Goal: Task Accomplishment & Management: Manage account settings

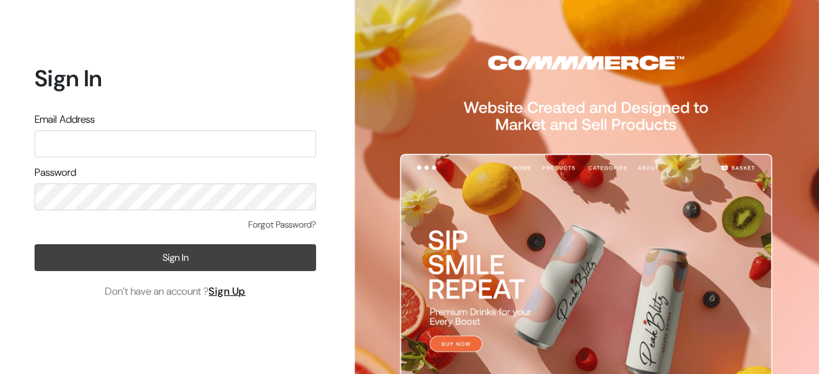
type input "[EMAIL_ADDRESS][DOMAIN_NAME]"
click at [168, 263] on button "Sign In" at bounding box center [176, 257] width 282 height 27
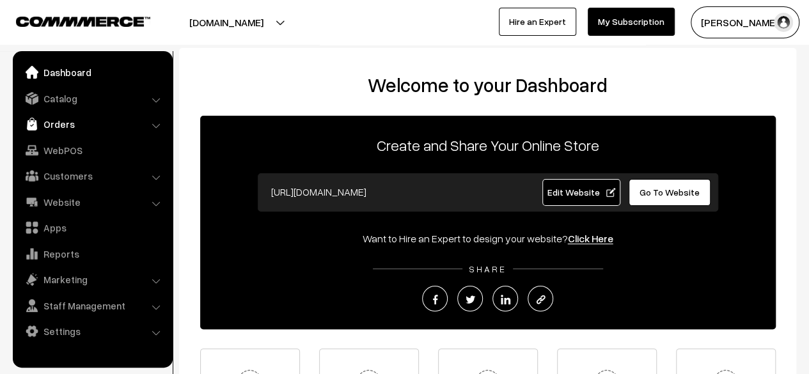
click at [75, 126] on link "Orders" at bounding box center [92, 124] width 152 height 23
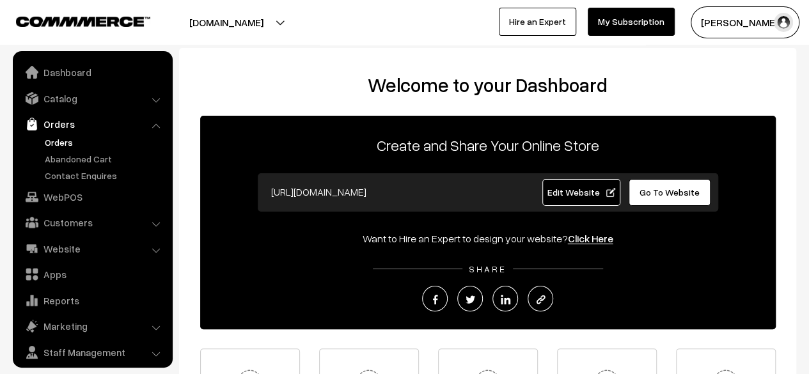
click at [67, 143] on link "Orders" at bounding box center [105, 142] width 127 height 13
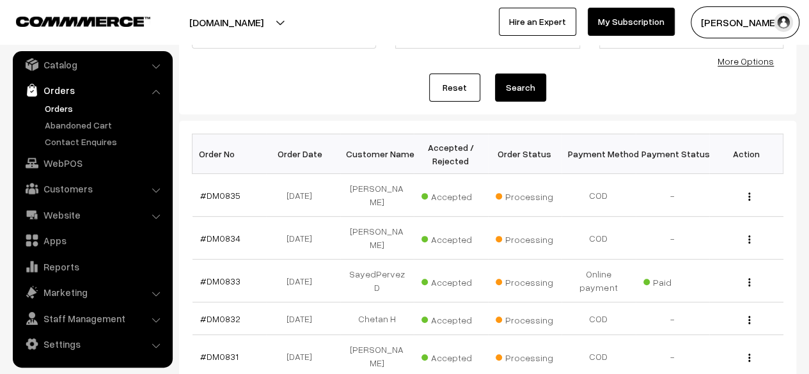
scroll to position [141, 0]
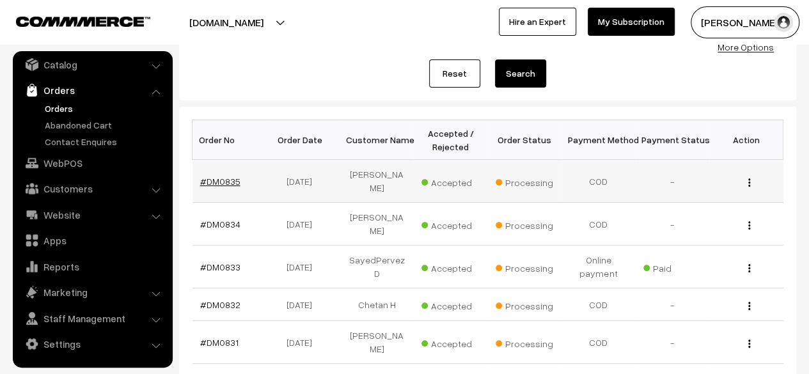
click at [219, 182] on link "#DM0835" at bounding box center [220, 181] width 40 height 11
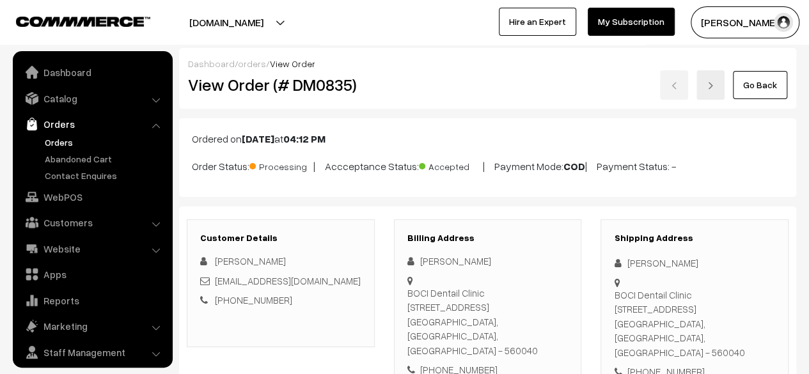
scroll to position [34, 0]
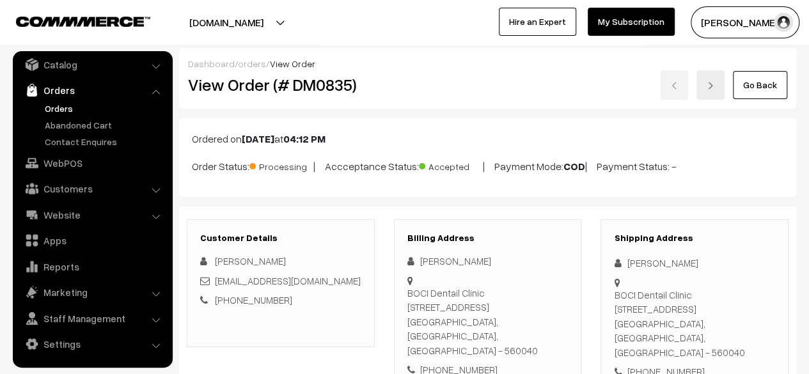
click at [760, 93] on link "Go Back" at bounding box center [760, 85] width 54 height 28
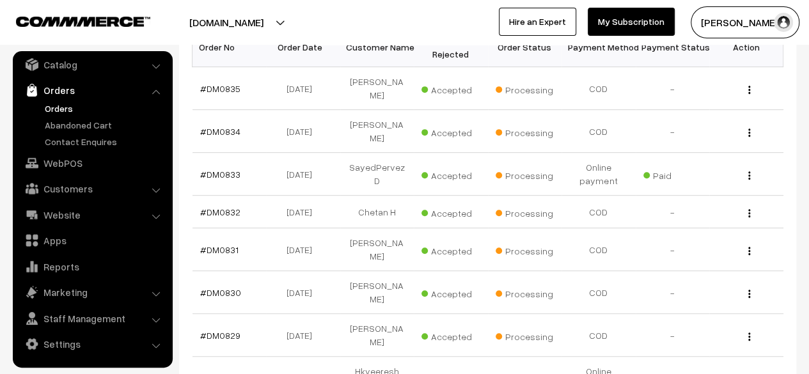
scroll to position [235, 0]
click at [226, 125] on link "#DM0834" at bounding box center [220, 130] width 40 height 11
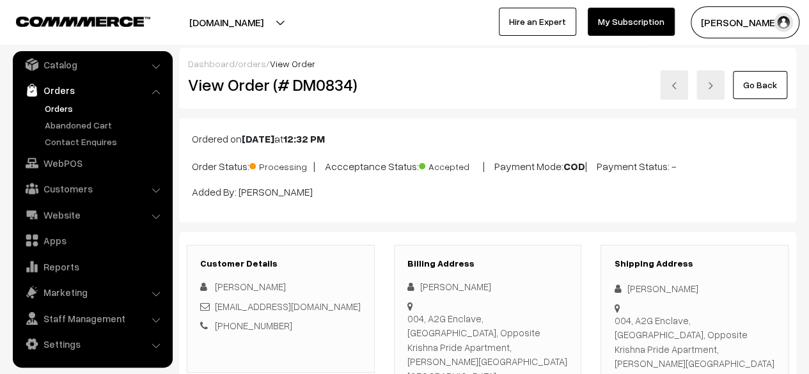
click at [765, 82] on link "Go Back" at bounding box center [760, 85] width 54 height 28
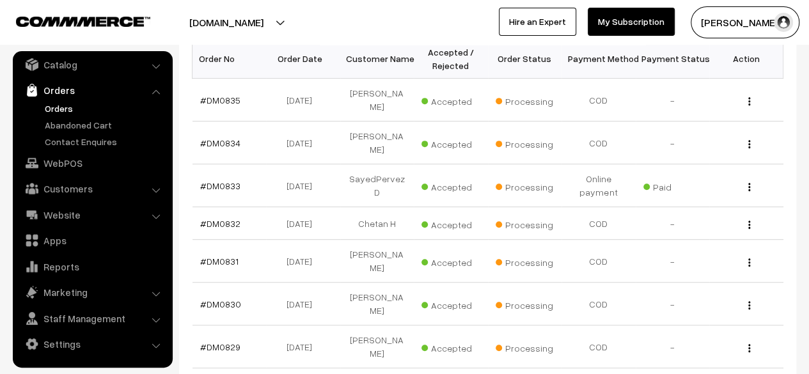
scroll to position [230, 0]
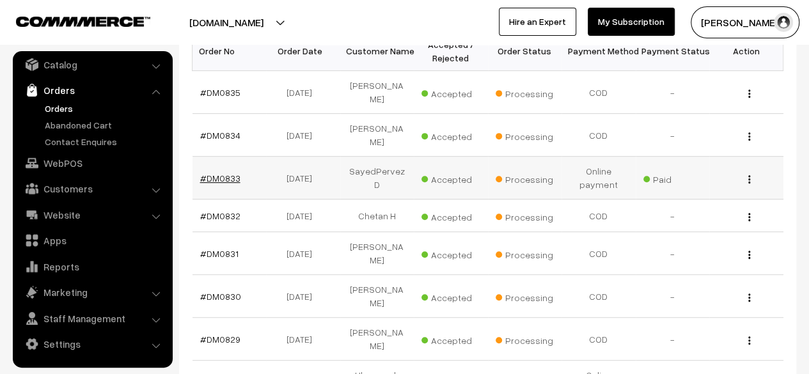
click at [222, 173] on link "#DM0833" at bounding box center [220, 178] width 40 height 11
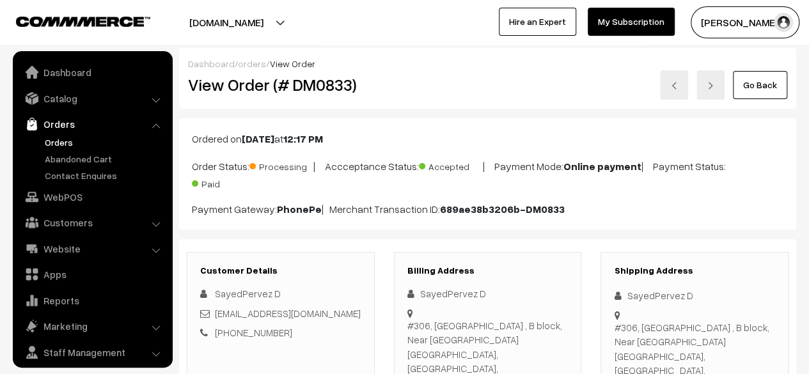
scroll to position [34, 0]
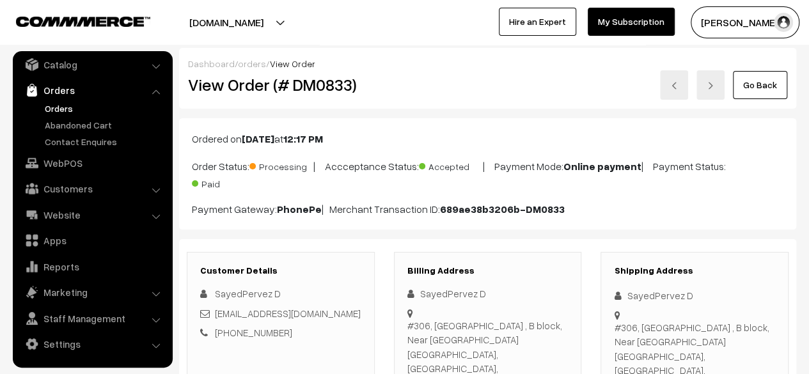
click at [759, 89] on link "Go Back" at bounding box center [760, 85] width 54 height 28
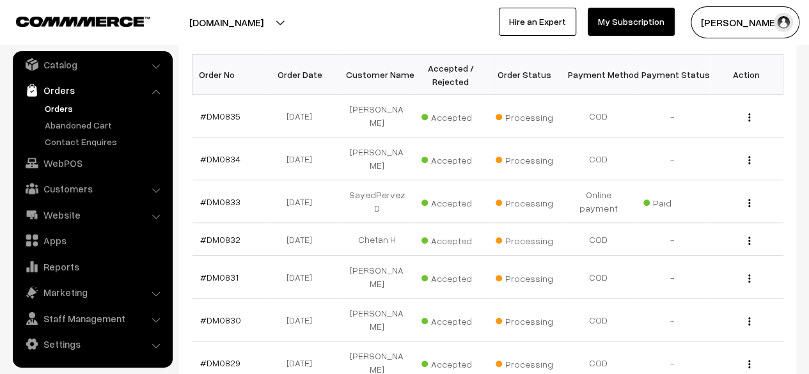
scroll to position [207, 0]
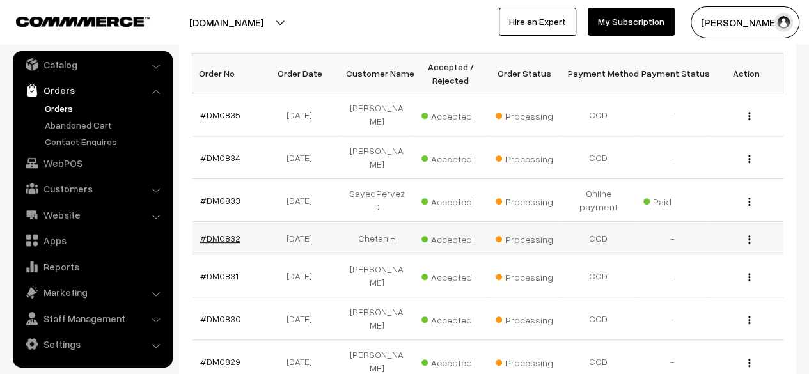
click at [221, 233] on link "#DM0832" at bounding box center [220, 238] width 40 height 11
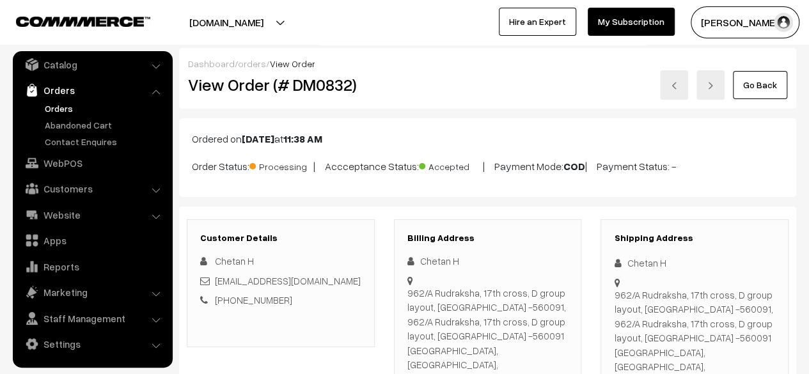
click at [773, 93] on link "Go Back" at bounding box center [760, 85] width 54 height 28
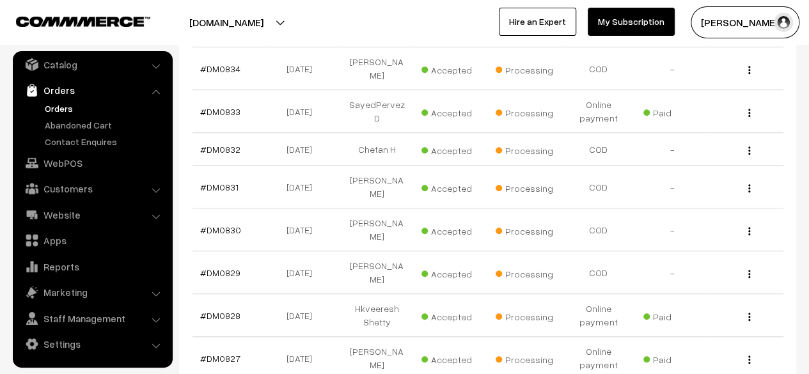
scroll to position [297, 0]
click at [225, 181] on link "#DM0831" at bounding box center [219, 186] width 38 height 11
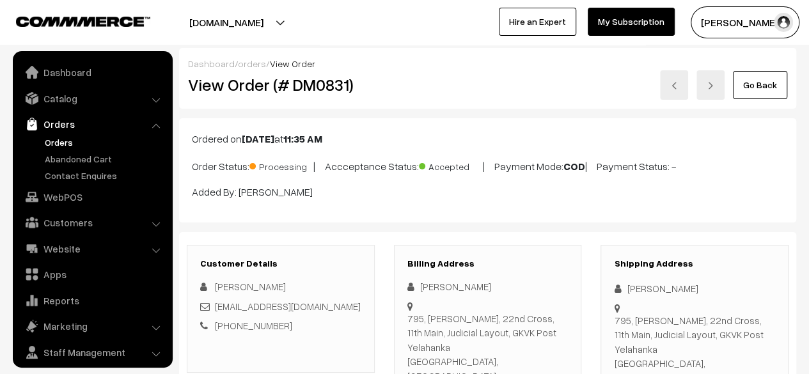
scroll to position [34, 0]
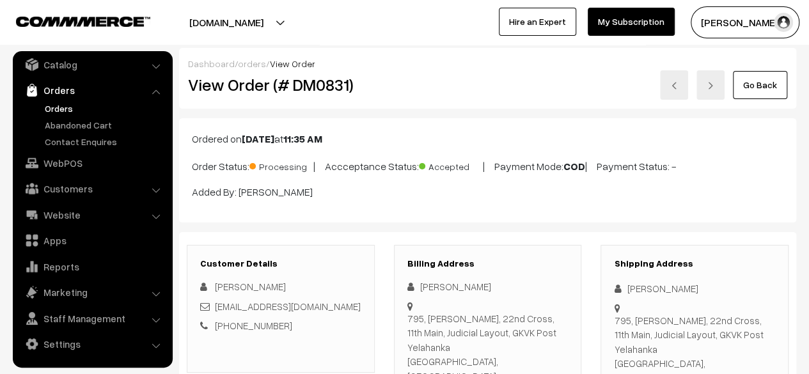
click at [754, 90] on link "Go Back" at bounding box center [760, 85] width 54 height 28
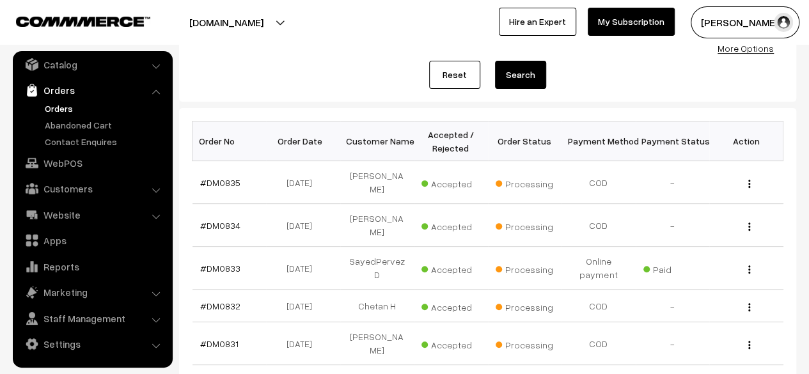
scroll to position [191, 0]
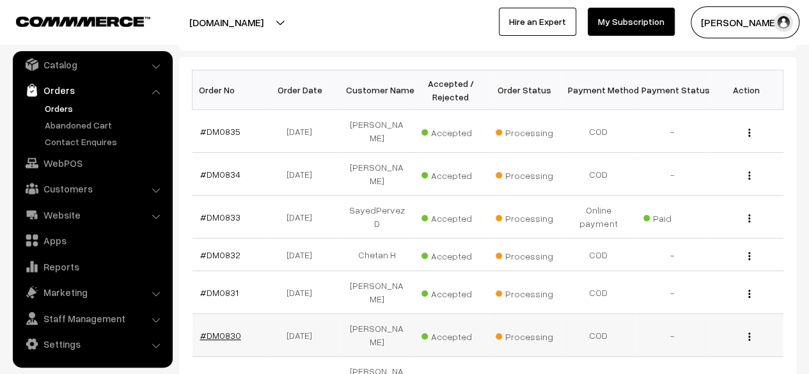
click at [220, 330] on link "#DM0830" at bounding box center [220, 335] width 41 height 11
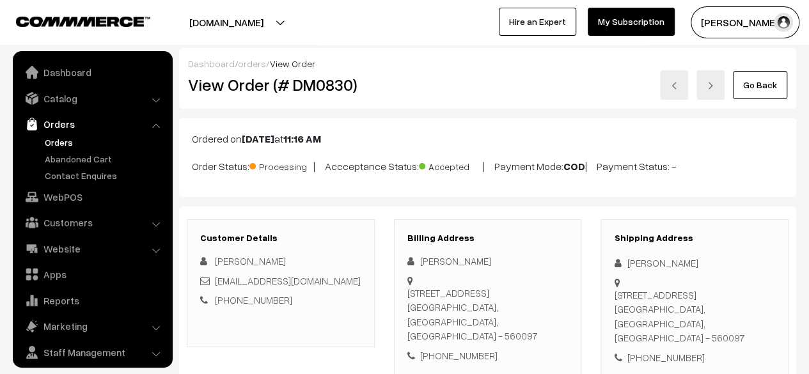
scroll to position [34, 0]
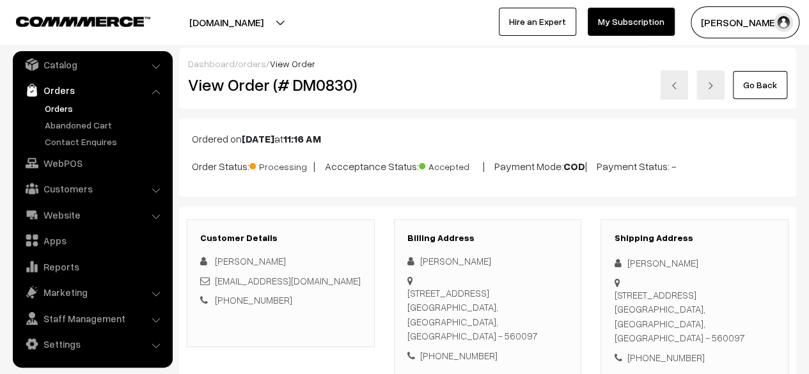
click at [754, 90] on link "Go Back" at bounding box center [760, 85] width 54 height 28
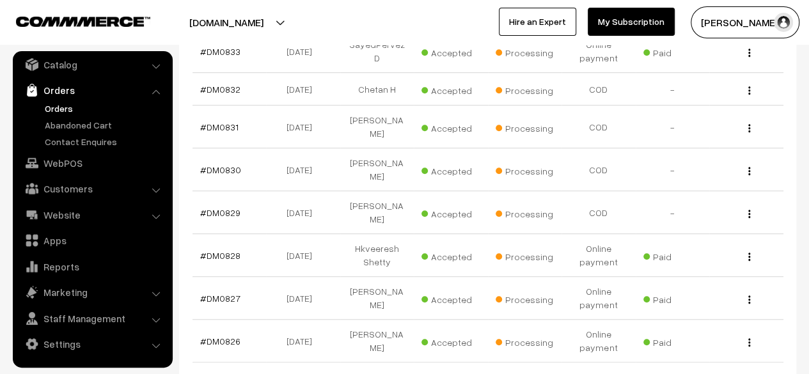
scroll to position [357, 0]
click at [223, 207] on link "#DM0829" at bounding box center [220, 212] width 40 height 11
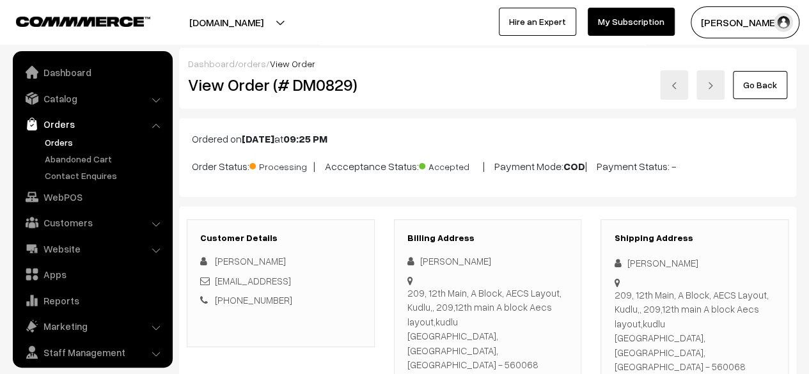
scroll to position [34, 0]
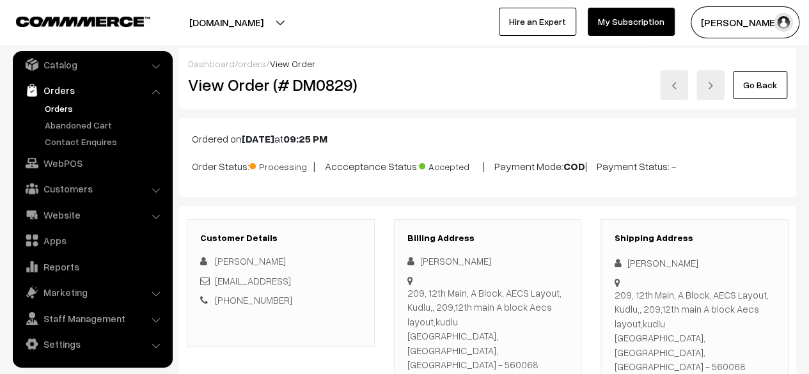
click at [749, 88] on link "Go Back" at bounding box center [760, 85] width 54 height 28
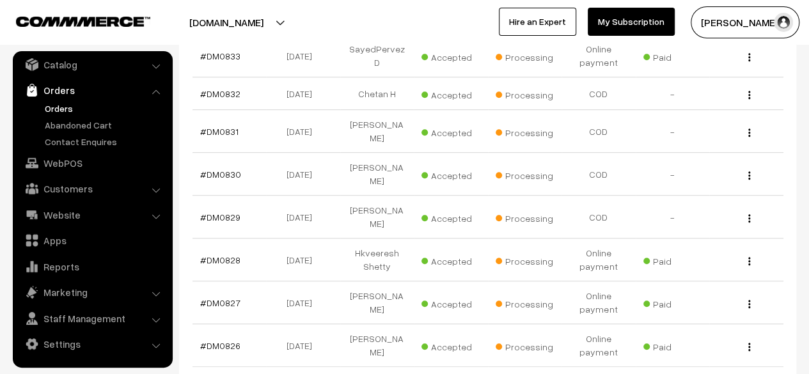
scroll to position [354, 0]
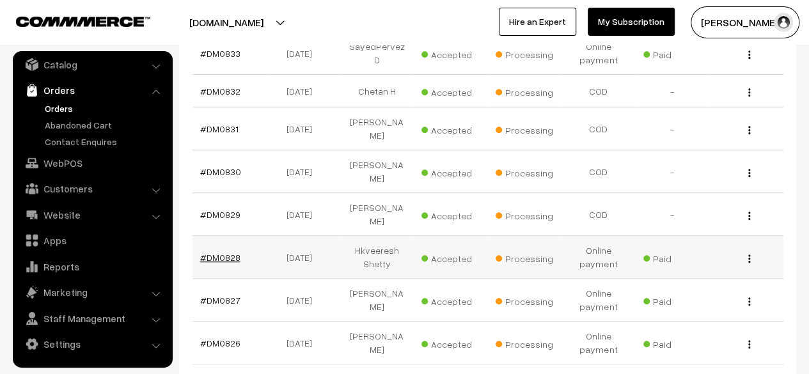
click at [223, 252] on link "#DM0828" at bounding box center [220, 257] width 40 height 11
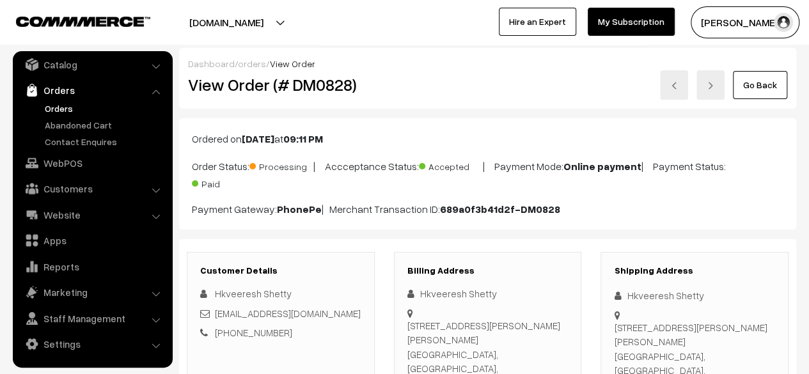
click at [763, 88] on link "Go Back" at bounding box center [760, 85] width 54 height 28
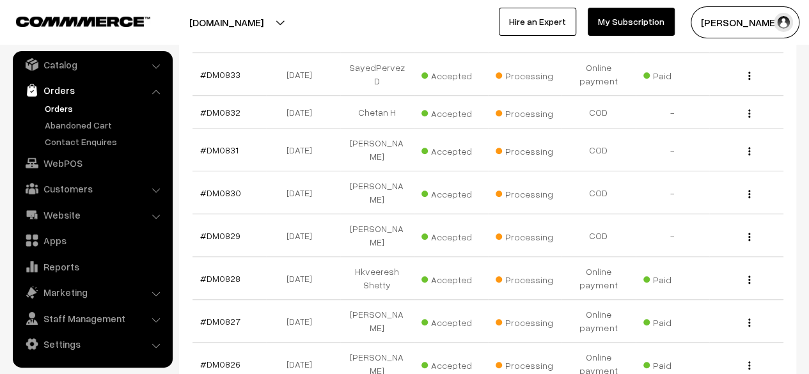
scroll to position [449, 0]
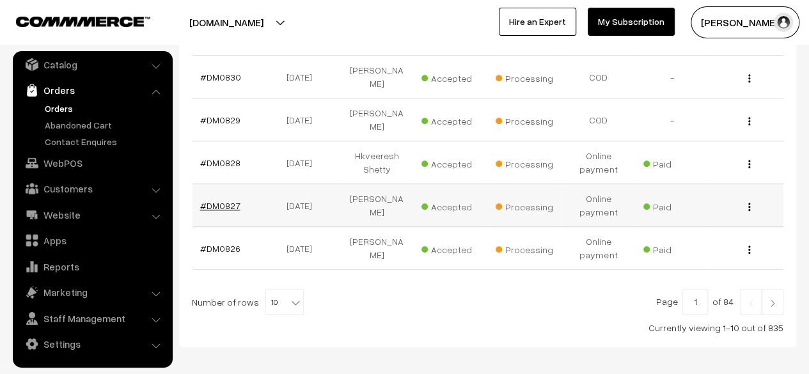
click at [215, 200] on link "#DM0827" at bounding box center [220, 205] width 40 height 11
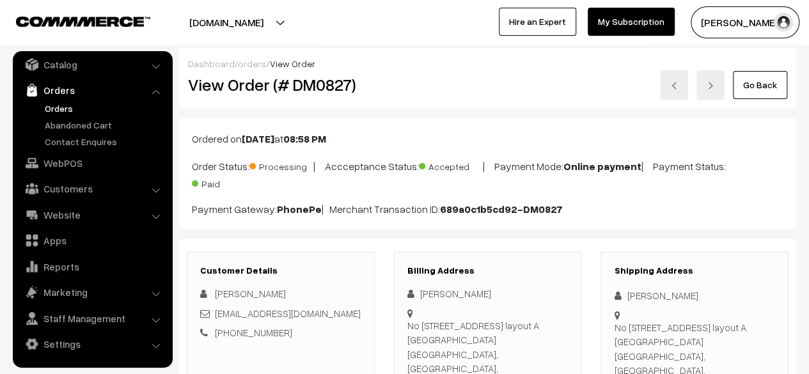
click at [759, 84] on link "Go Back" at bounding box center [760, 85] width 54 height 28
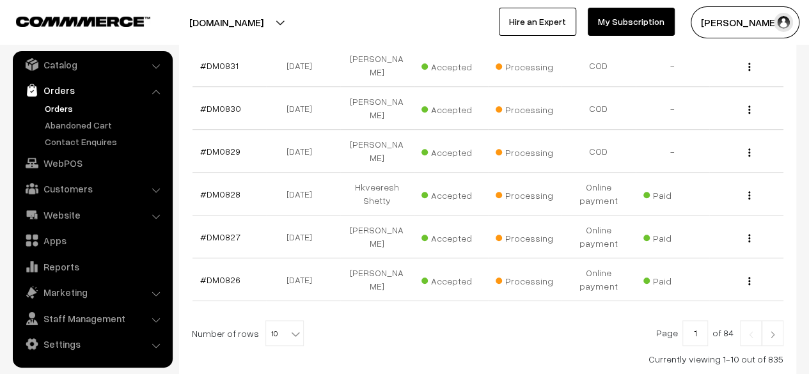
scroll to position [424, 0]
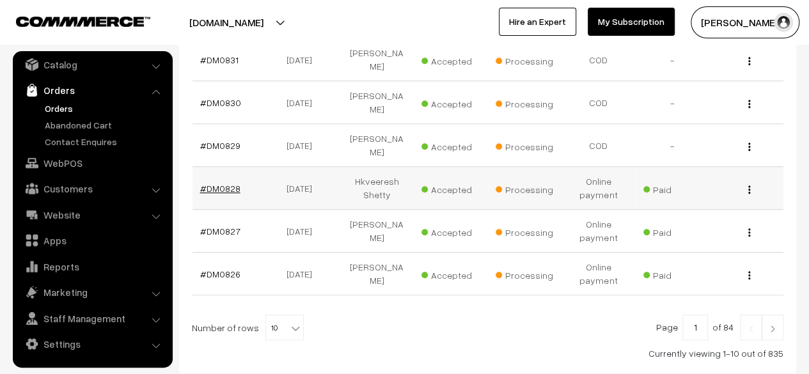
click at [220, 183] on link "#DM0828" at bounding box center [220, 188] width 40 height 11
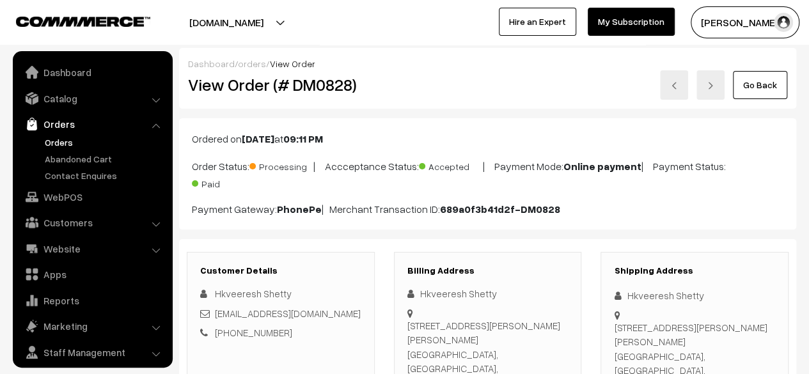
scroll to position [34, 0]
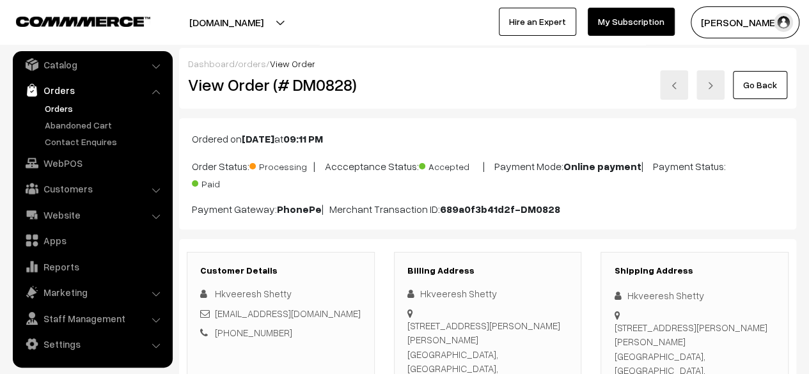
click at [758, 86] on link "Go Back" at bounding box center [760, 85] width 54 height 28
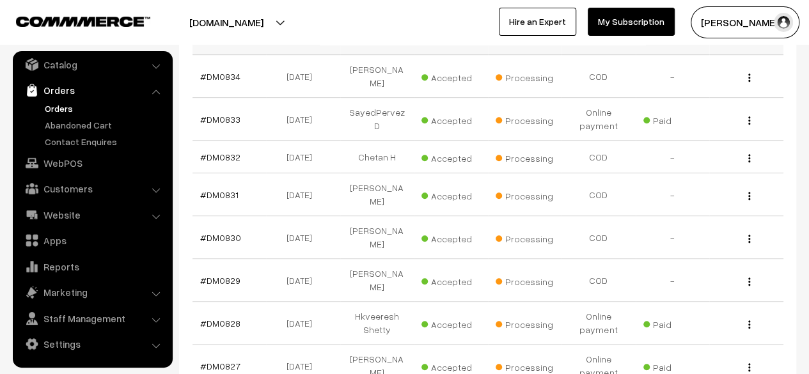
scroll to position [294, 0]
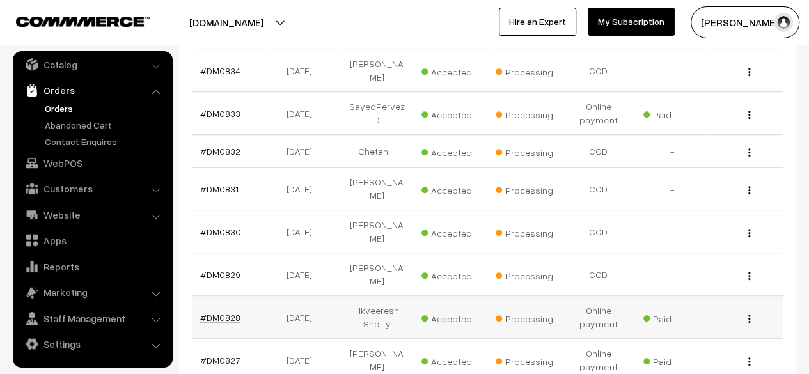
click at [219, 312] on link "#DM0828" at bounding box center [220, 317] width 40 height 11
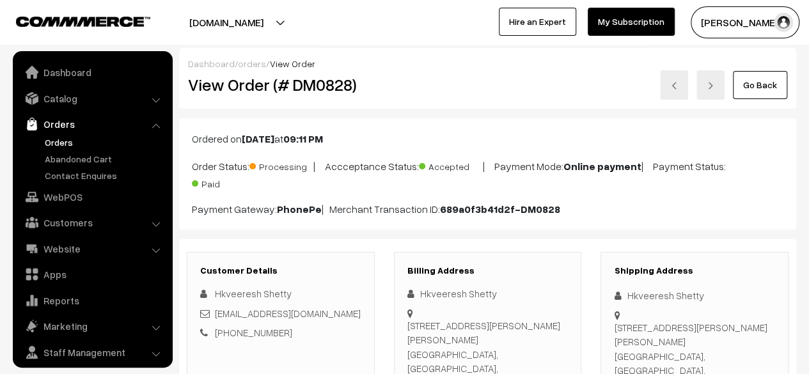
scroll to position [34, 0]
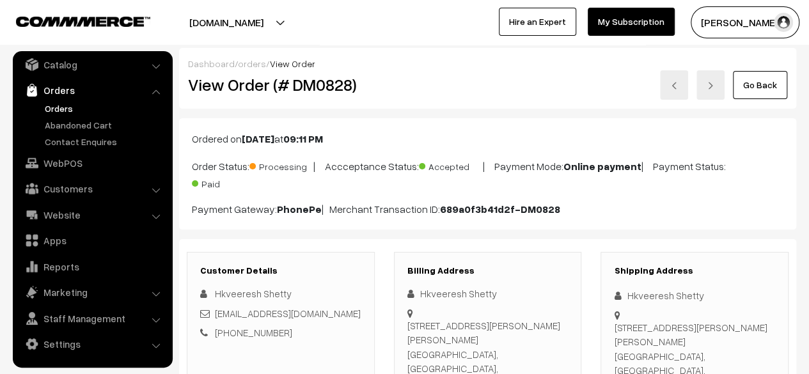
click at [760, 84] on link "Go Back" at bounding box center [760, 85] width 54 height 28
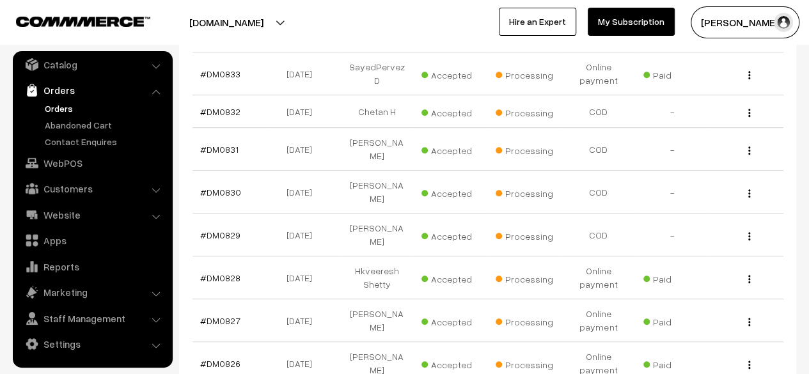
scroll to position [338, 0]
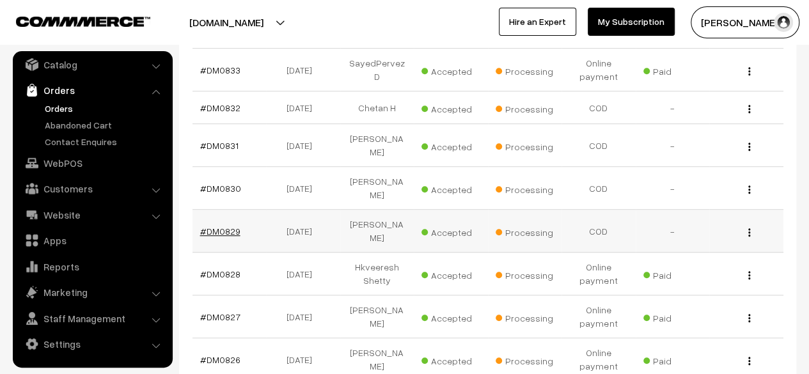
click at [221, 226] on link "#DM0829" at bounding box center [220, 231] width 40 height 11
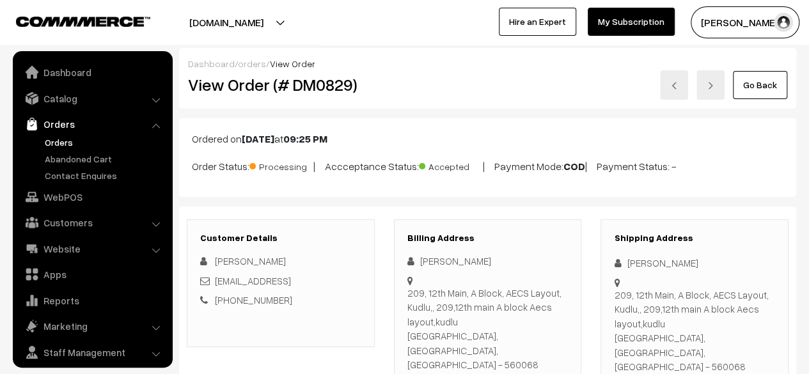
scroll to position [34, 0]
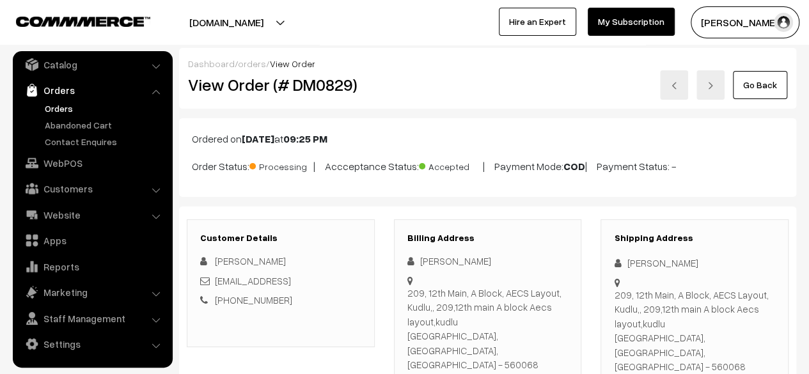
click at [758, 90] on link "Go Back" at bounding box center [760, 85] width 54 height 28
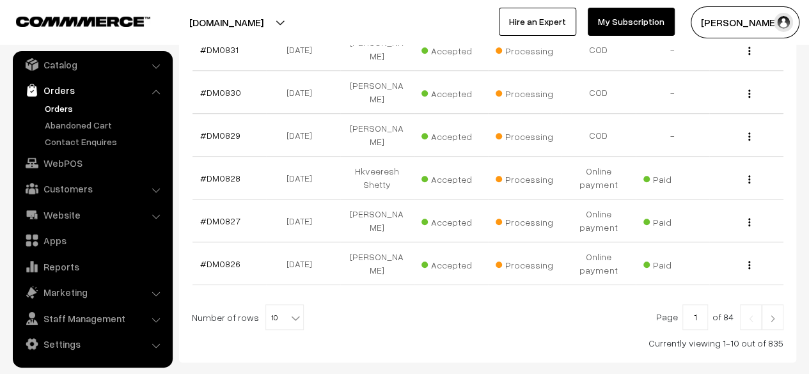
scroll to position [434, 0]
click at [224, 258] on link "#DM0826" at bounding box center [220, 263] width 40 height 11
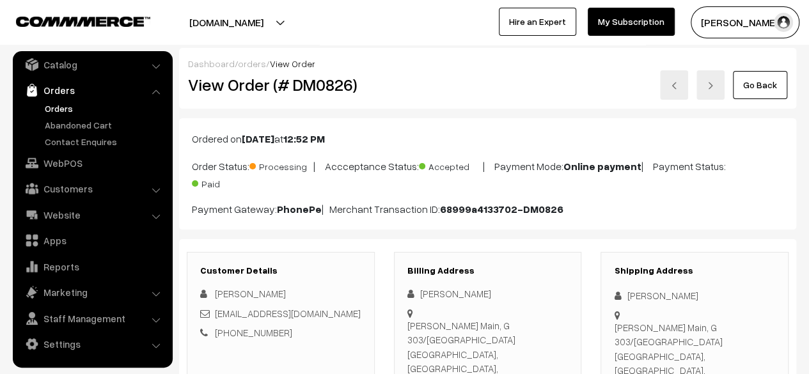
click at [749, 88] on link "Go Back" at bounding box center [760, 85] width 54 height 28
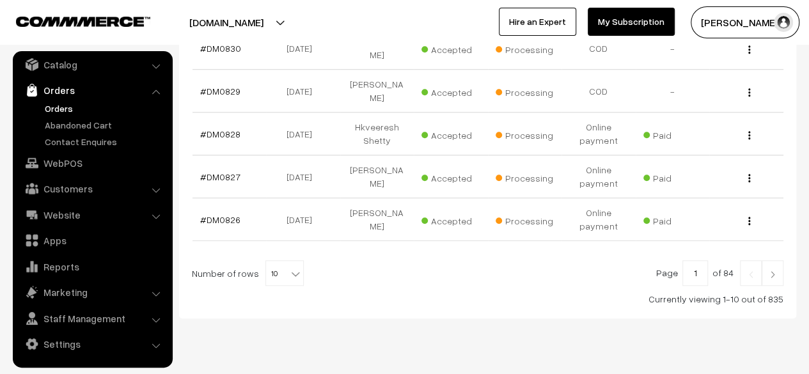
scroll to position [482, 0]
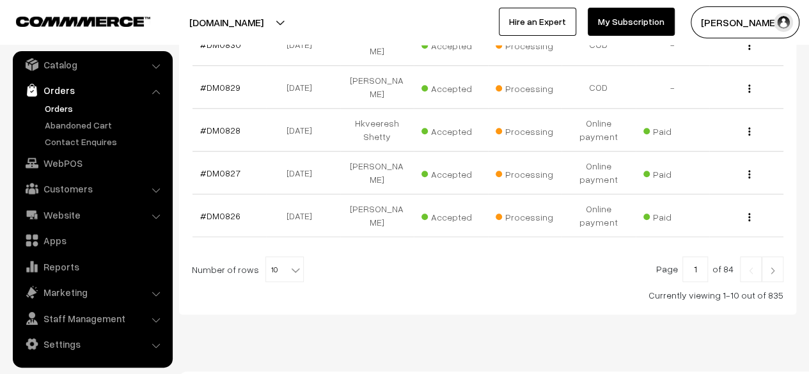
click at [772, 257] on link at bounding box center [773, 270] width 22 height 26
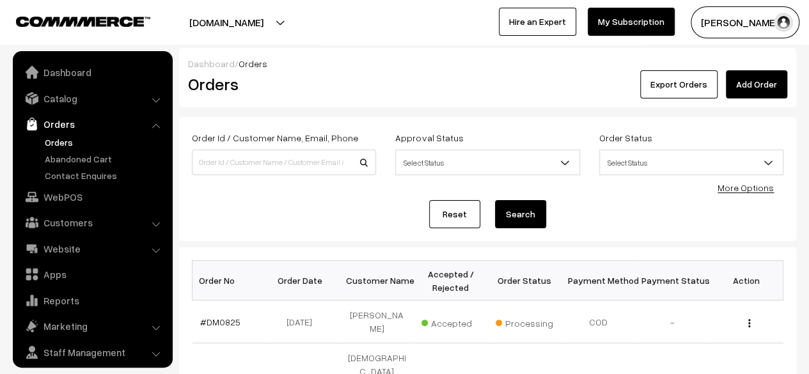
scroll to position [34, 0]
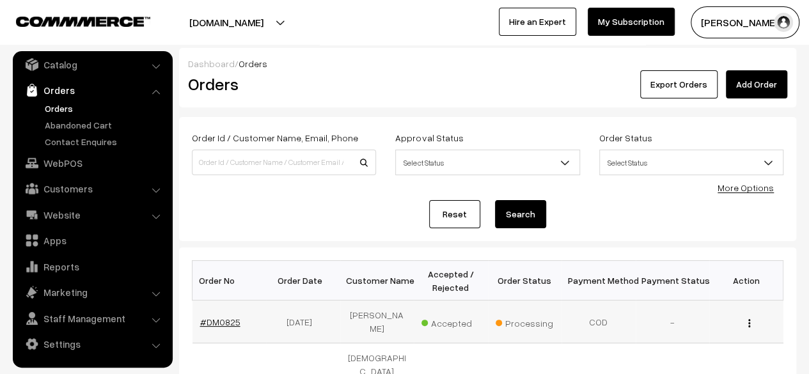
click at [225, 320] on link "#DM0825" at bounding box center [220, 322] width 40 height 11
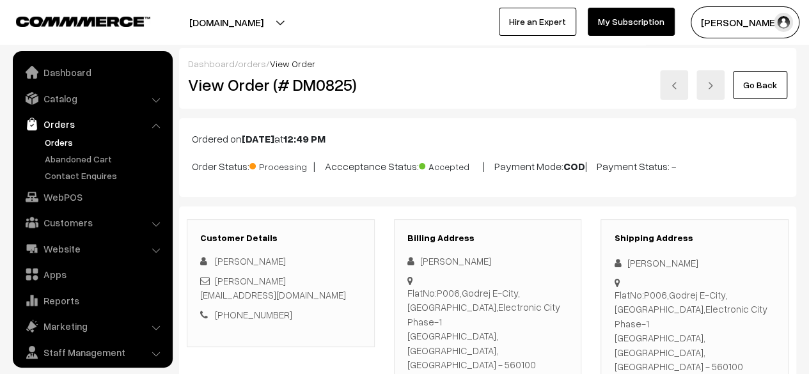
scroll to position [34, 0]
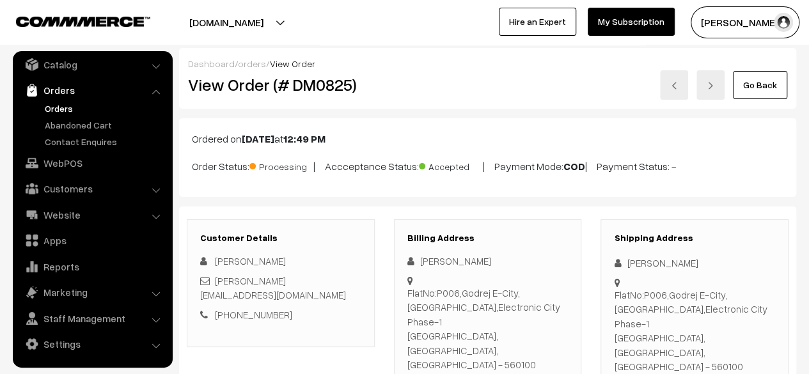
click at [758, 88] on link "Go Back" at bounding box center [760, 85] width 54 height 28
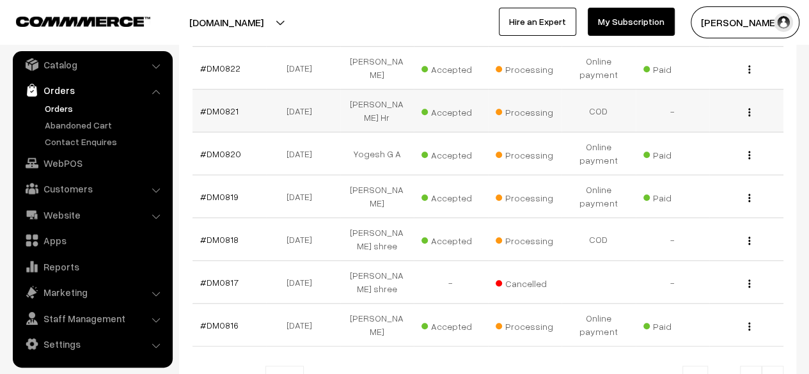
scroll to position [423, 0]
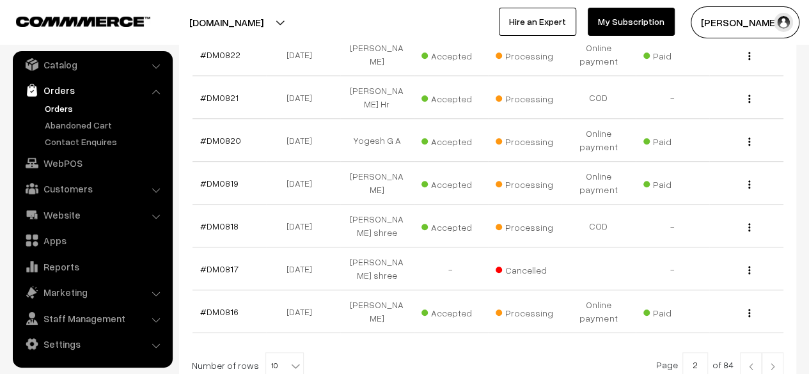
click at [748, 363] on img at bounding box center [751, 367] width 12 height 8
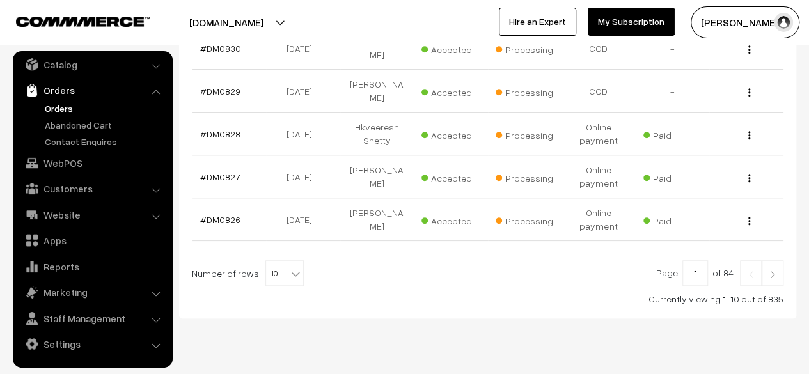
scroll to position [482, 0]
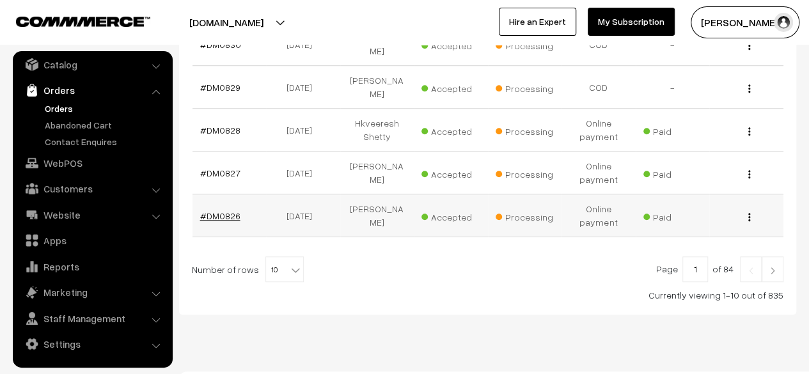
click at [221, 211] on link "#DM0826" at bounding box center [220, 216] width 40 height 11
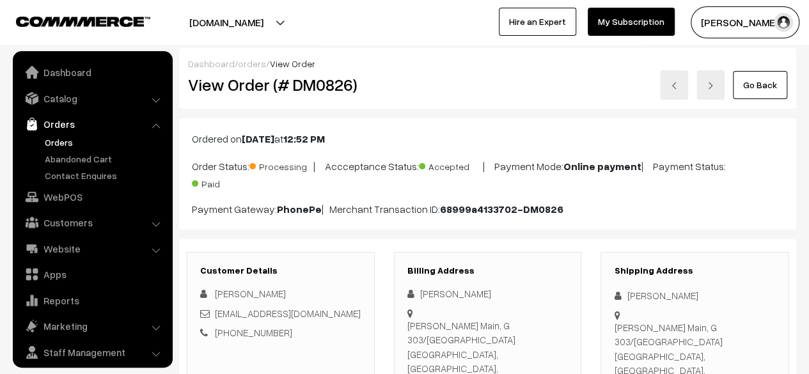
scroll to position [34, 0]
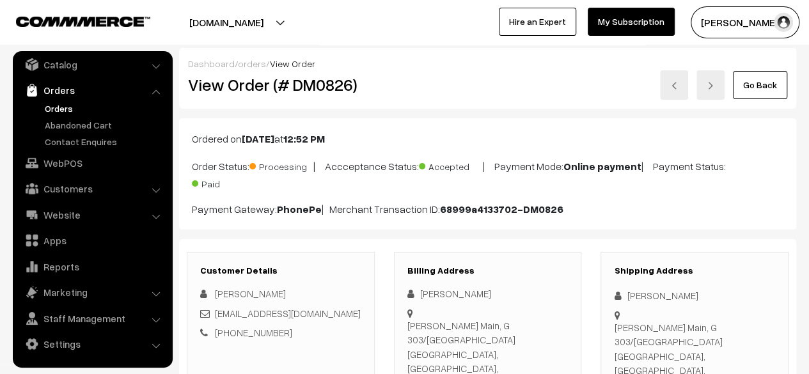
click at [758, 88] on link "Go Back" at bounding box center [760, 85] width 54 height 28
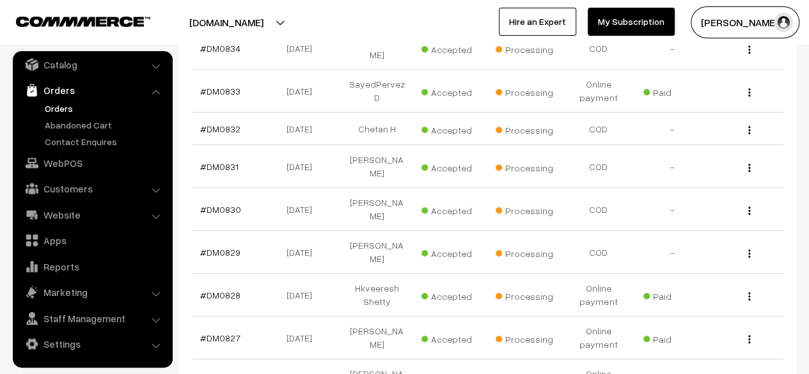
scroll to position [328, 0]
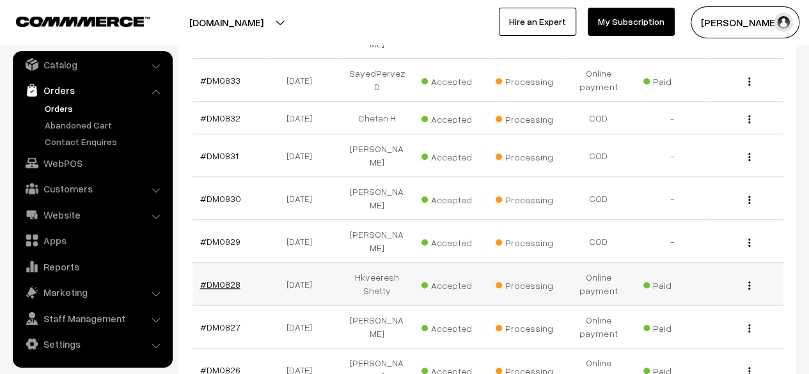
click at [218, 279] on link "#DM0828" at bounding box center [220, 284] width 40 height 11
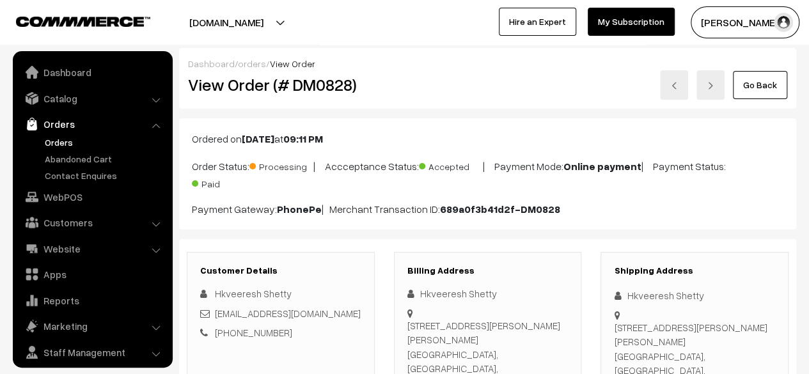
scroll to position [34, 0]
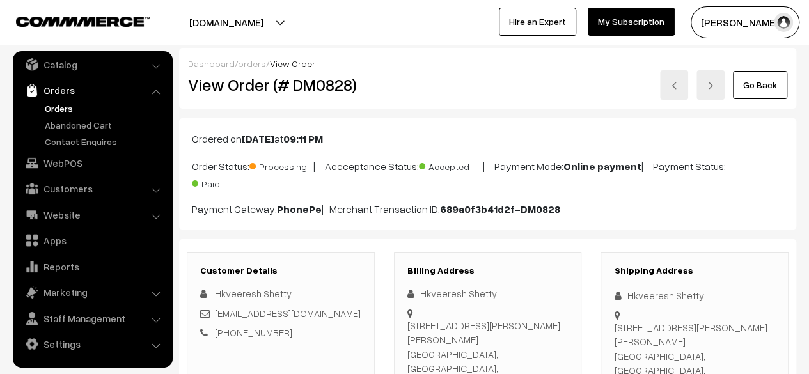
click at [758, 85] on link "Go Back" at bounding box center [760, 85] width 54 height 28
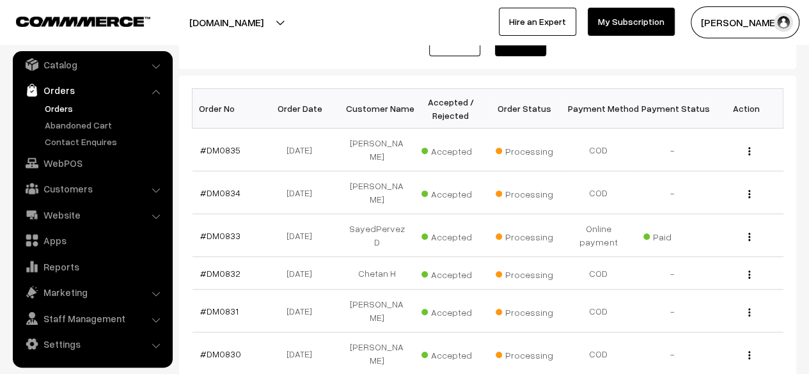
scroll to position [221, 0]
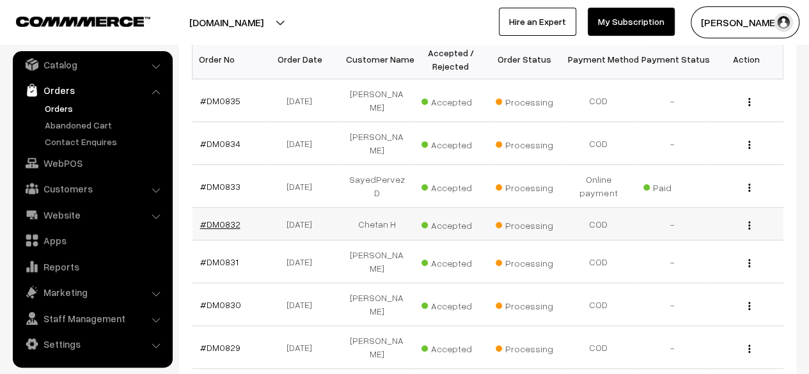
click at [223, 219] on link "#DM0832" at bounding box center [220, 224] width 40 height 11
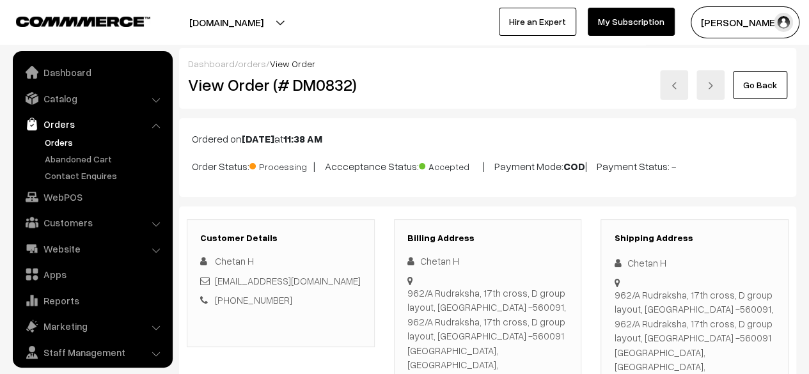
scroll to position [34, 0]
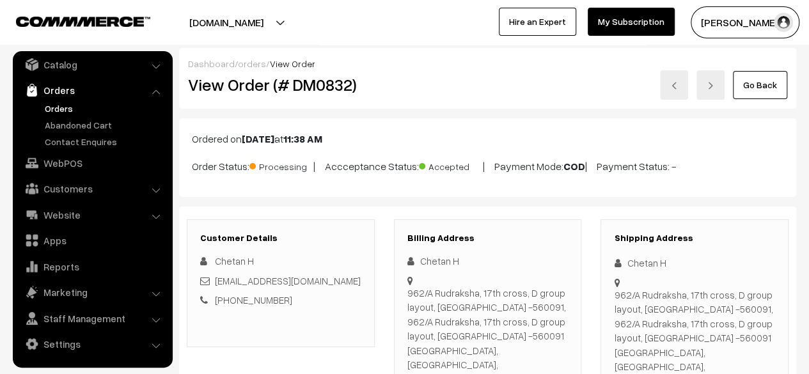
click at [760, 86] on link "Go Back" at bounding box center [760, 85] width 54 height 28
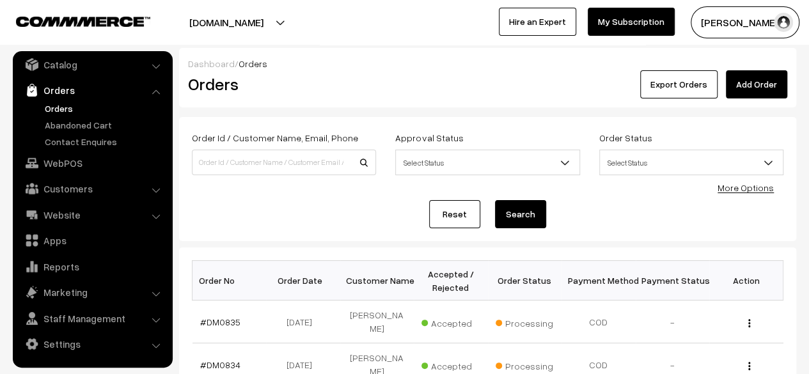
scroll to position [156, 0]
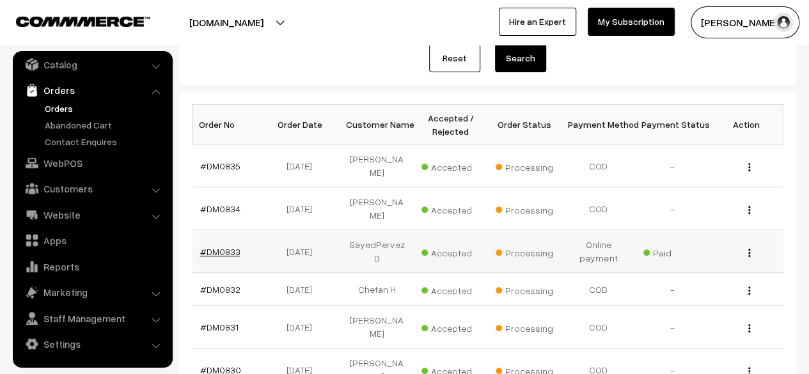
click at [219, 246] on link "#DM0833" at bounding box center [220, 251] width 40 height 11
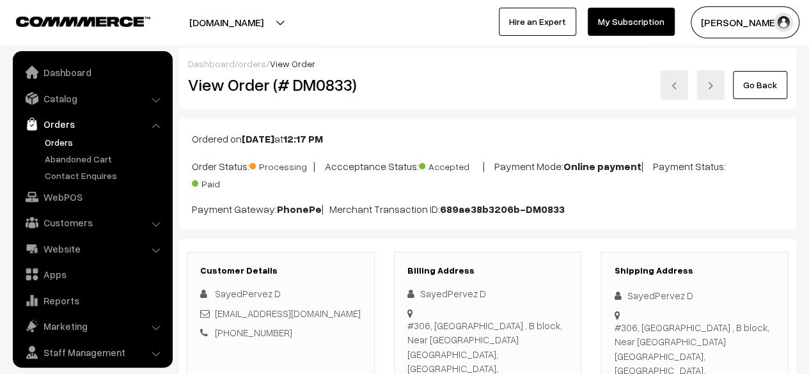
scroll to position [34, 0]
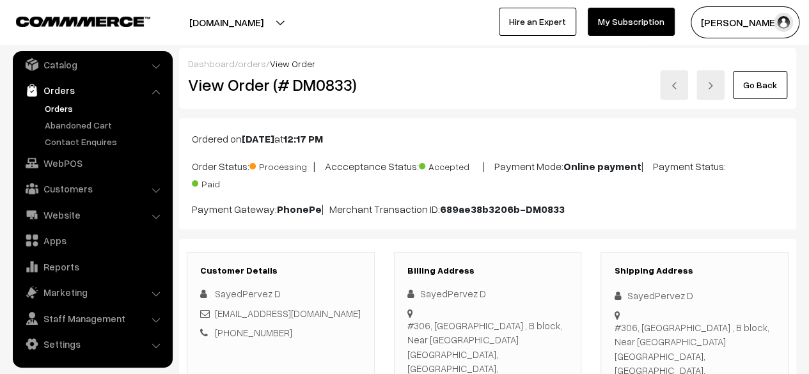
click at [756, 86] on link "Go Back" at bounding box center [760, 85] width 54 height 28
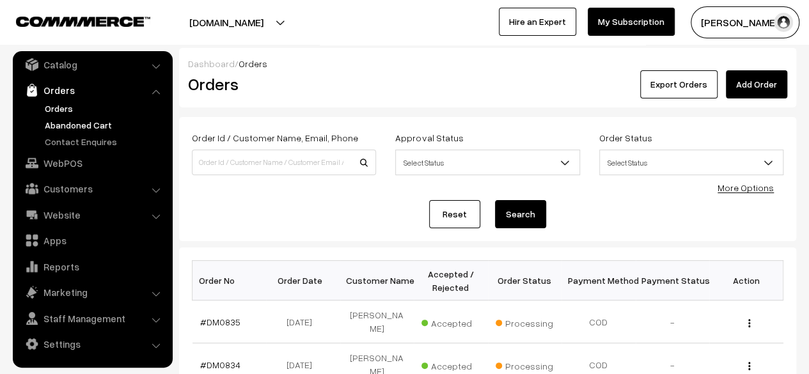
click at [78, 127] on link "Abandoned Cart" at bounding box center [105, 124] width 127 height 13
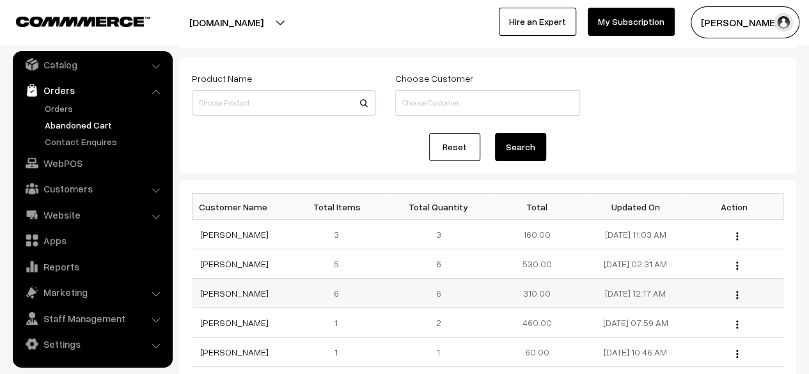
scroll to position [65, 0]
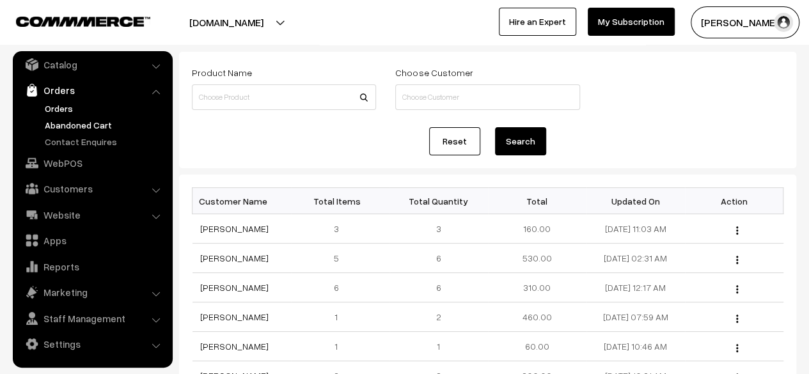
click at [64, 111] on link "Orders" at bounding box center [105, 108] width 127 height 13
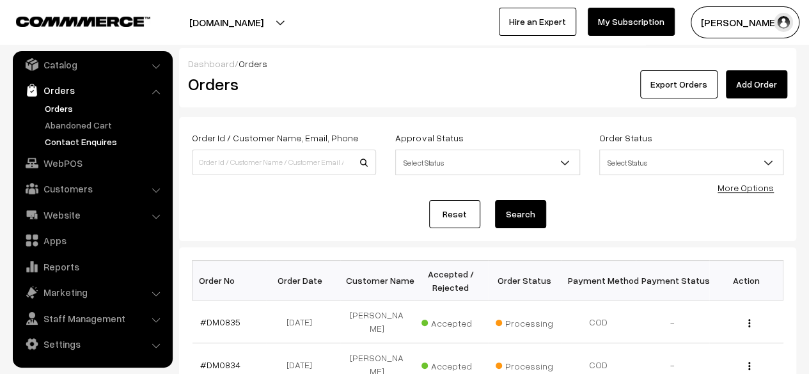
click at [86, 140] on link "Contact Enquires" at bounding box center [105, 141] width 127 height 13
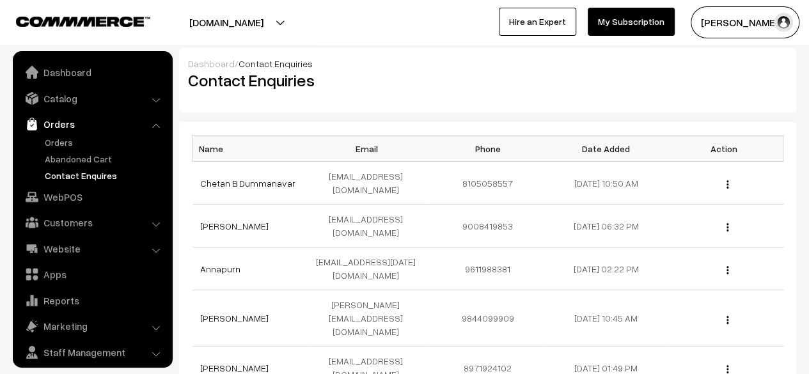
scroll to position [34, 0]
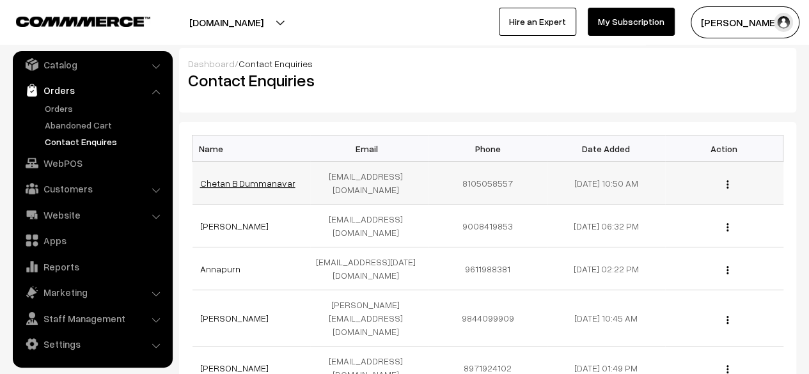
click at [223, 185] on link "Chetan B Dummanavar" at bounding box center [247, 183] width 95 height 11
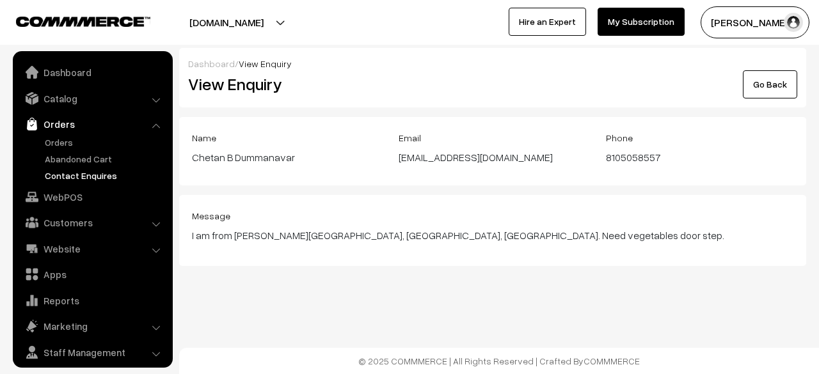
scroll to position [34, 0]
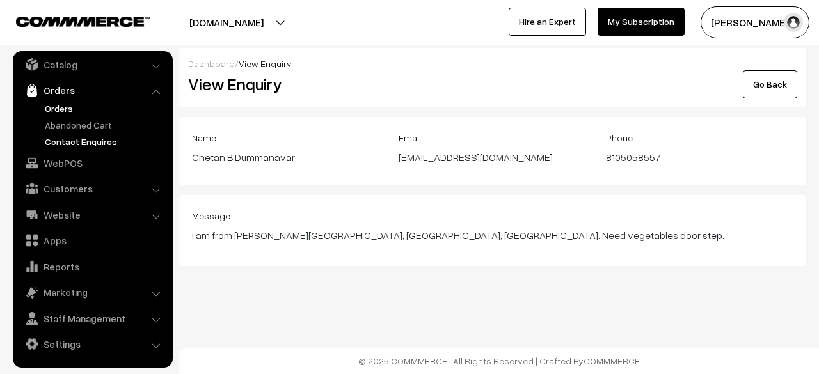
click at [56, 107] on link "Orders" at bounding box center [105, 108] width 127 height 13
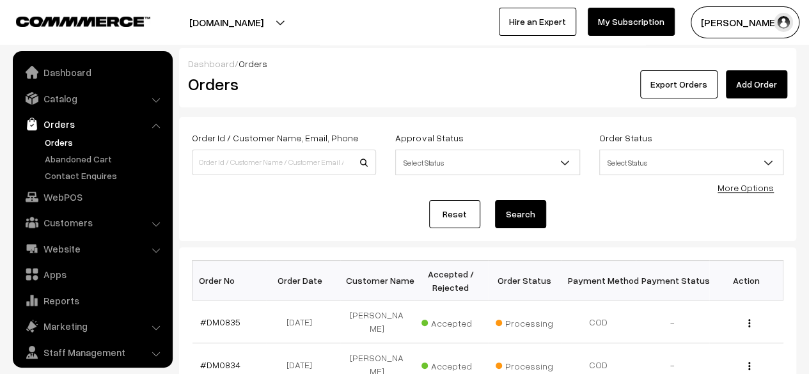
scroll to position [34, 0]
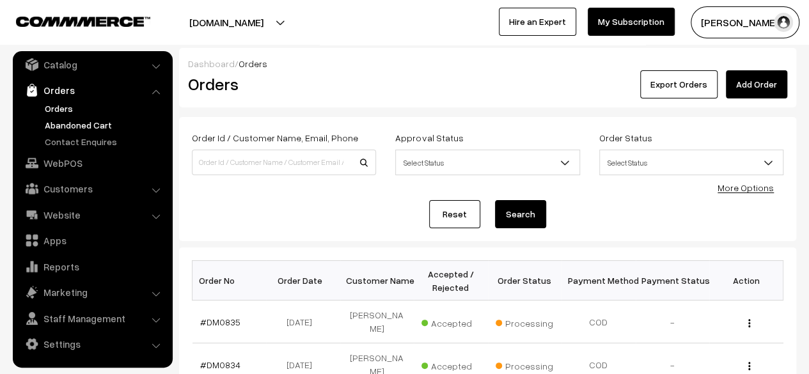
click at [90, 120] on link "Abandoned Cart" at bounding box center [105, 124] width 127 height 13
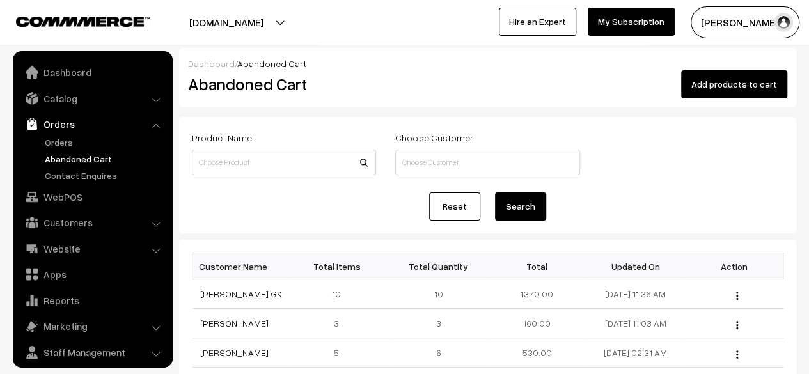
scroll to position [34, 0]
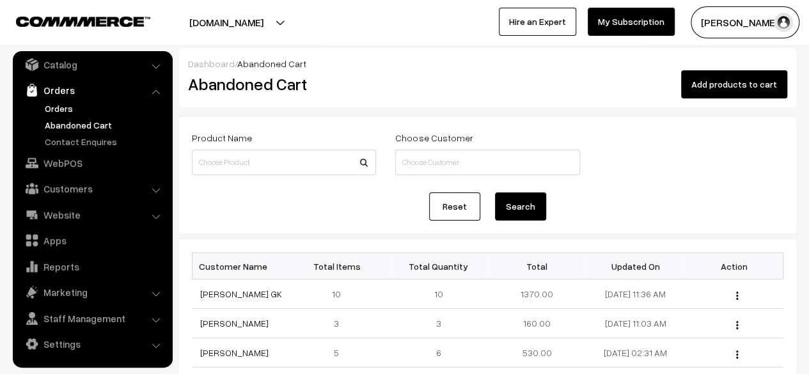
click at [64, 107] on link "Orders" at bounding box center [105, 108] width 127 height 13
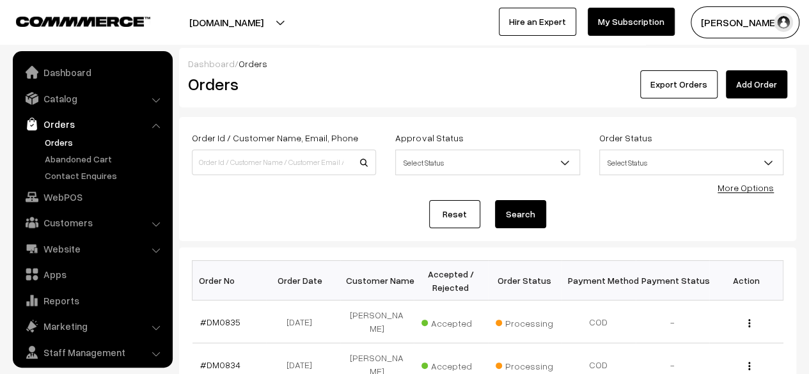
scroll to position [34, 0]
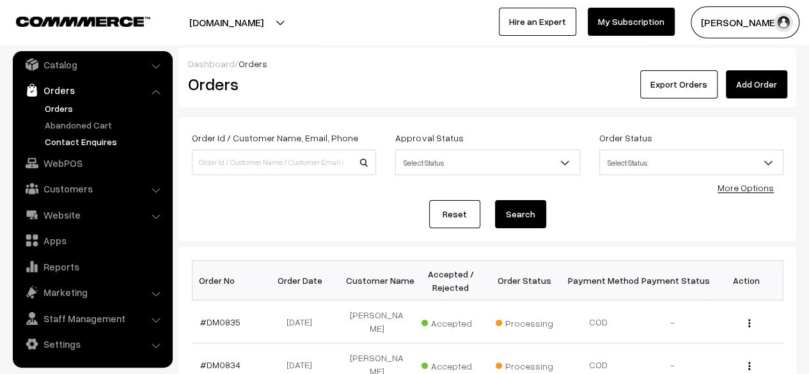
click at [88, 142] on link "Contact Enquires" at bounding box center [105, 141] width 127 height 13
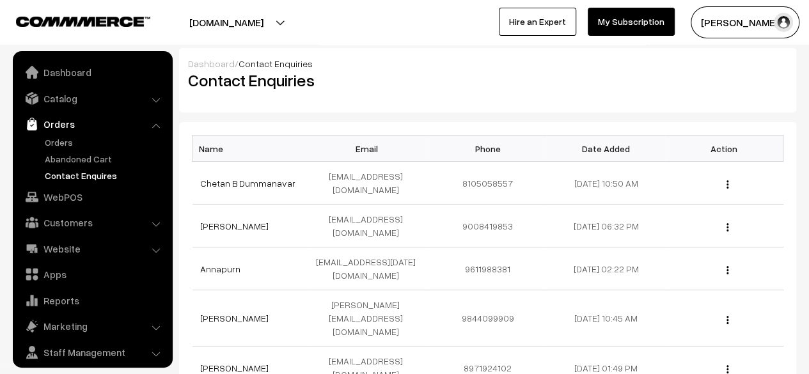
scroll to position [34, 0]
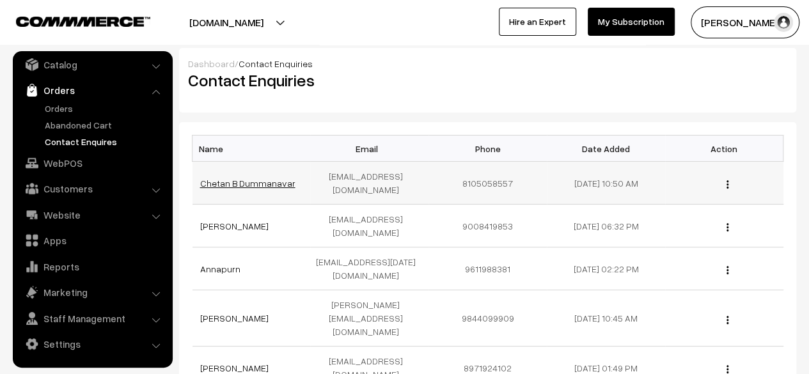
click at [234, 184] on link "Chetan B Dummanavar" at bounding box center [247, 183] width 95 height 11
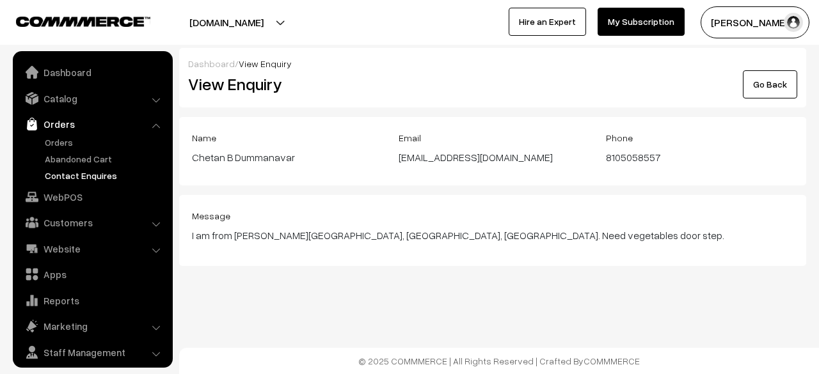
scroll to position [34, 0]
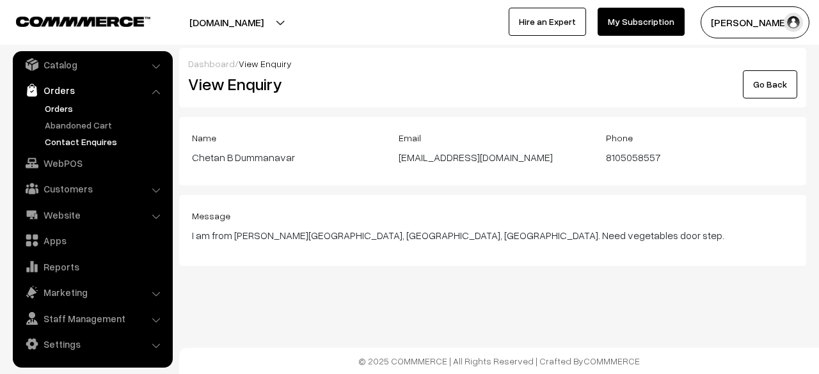
click at [63, 108] on link "Orders" at bounding box center [105, 108] width 127 height 13
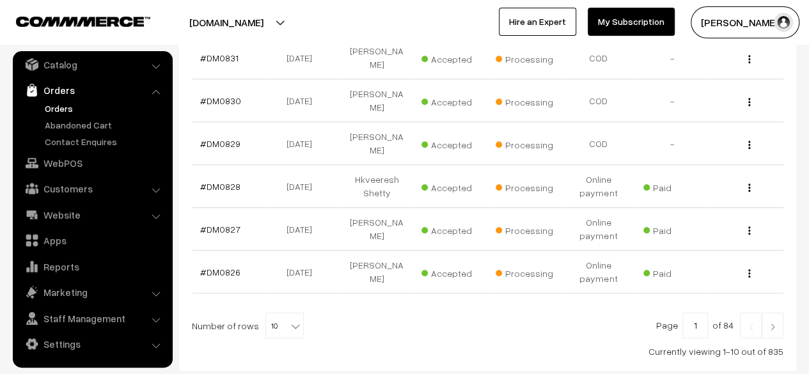
scroll to position [482, 0]
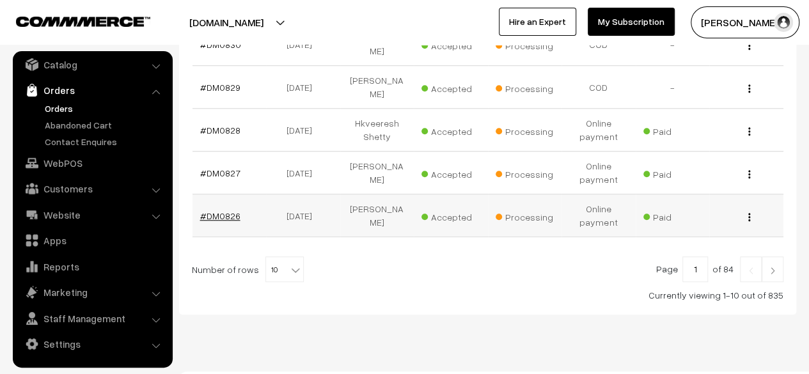
click at [221, 211] on link "#DM0826" at bounding box center [220, 216] width 40 height 11
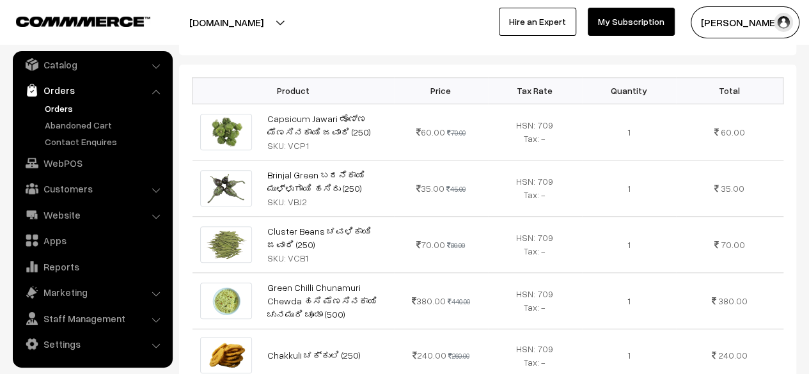
scroll to position [400, 0]
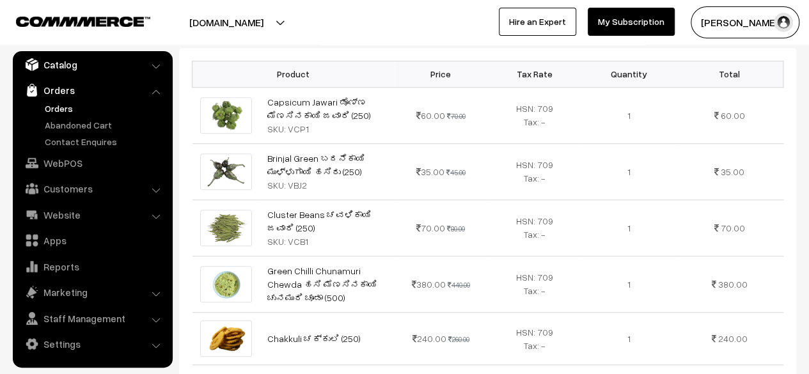
click at [54, 62] on link "Catalog" at bounding box center [92, 64] width 152 height 23
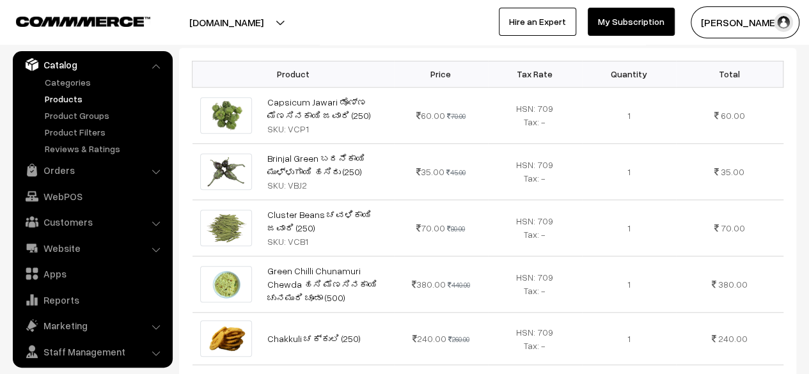
click at [62, 97] on link "Products" at bounding box center [105, 98] width 127 height 13
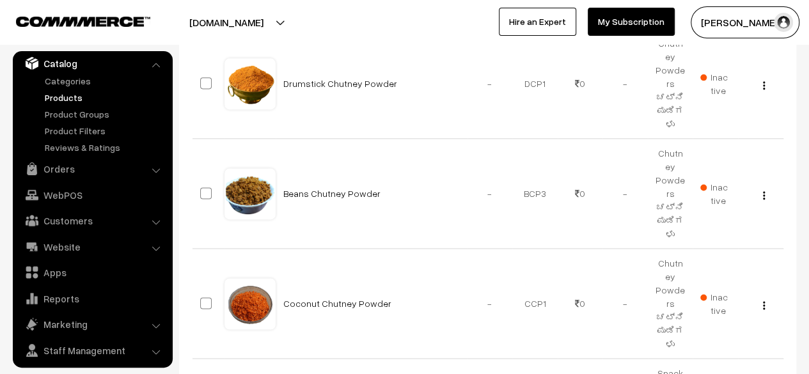
scroll to position [983, 0]
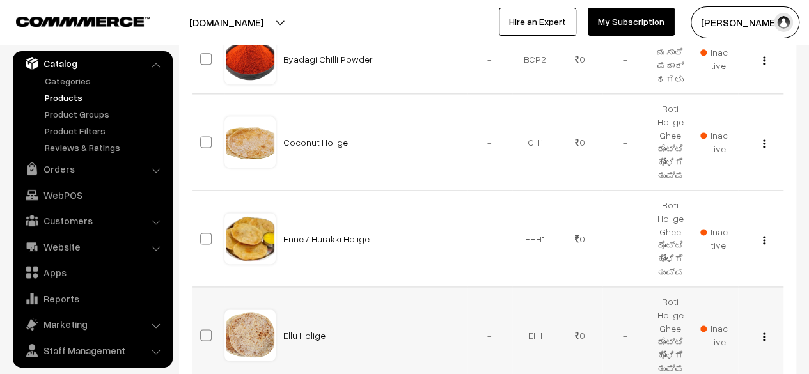
scroll to position [929, 0]
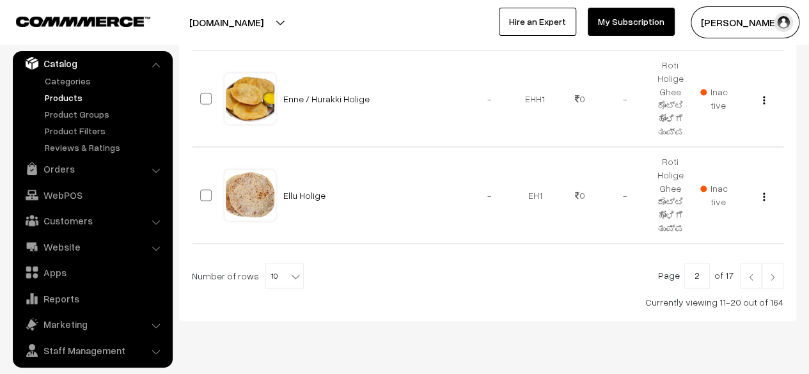
click at [706, 263] on input "2" at bounding box center [698, 276] width 26 height 26
type input "5"
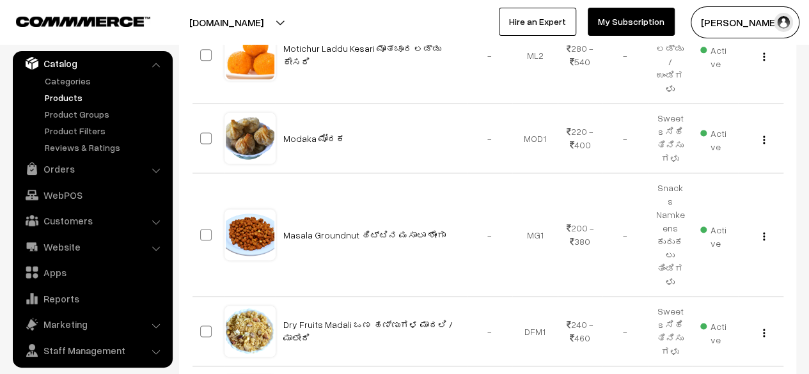
scroll to position [804, 0]
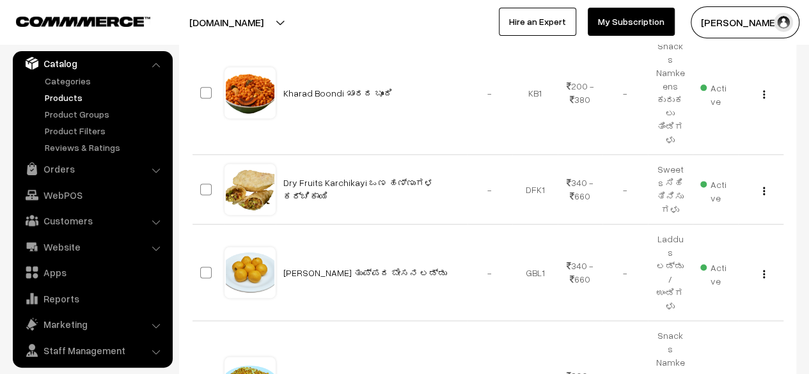
scroll to position [811, 0]
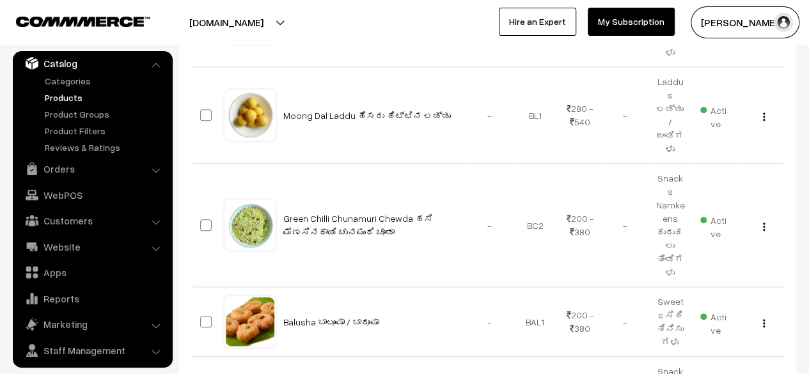
scroll to position [609, 0]
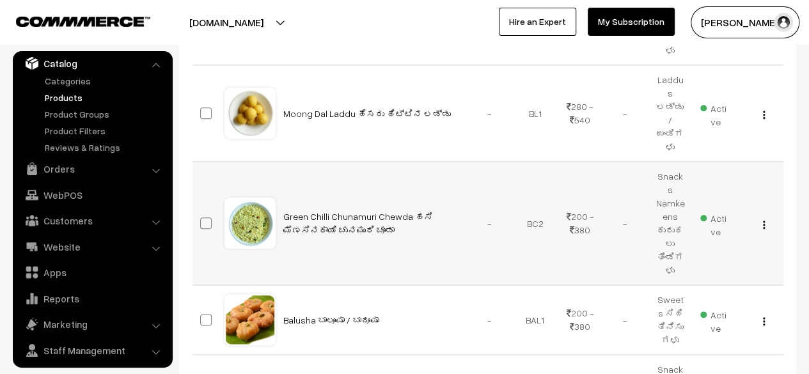
click at [765, 221] on img "button" at bounding box center [764, 225] width 2 height 8
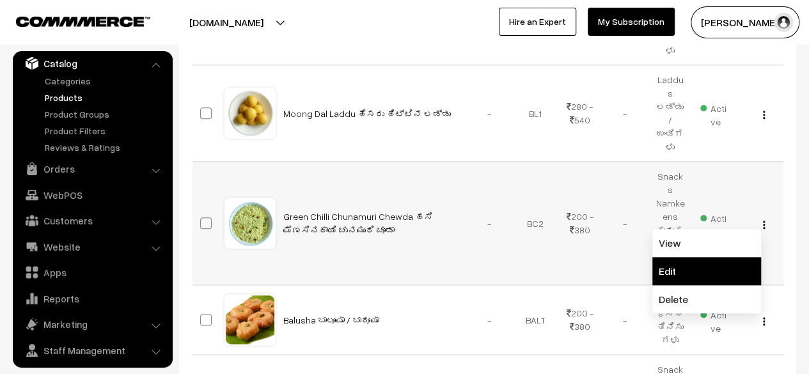
click at [702, 257] on link "Edit" at bounding box center [707, 271] width 109 height 28
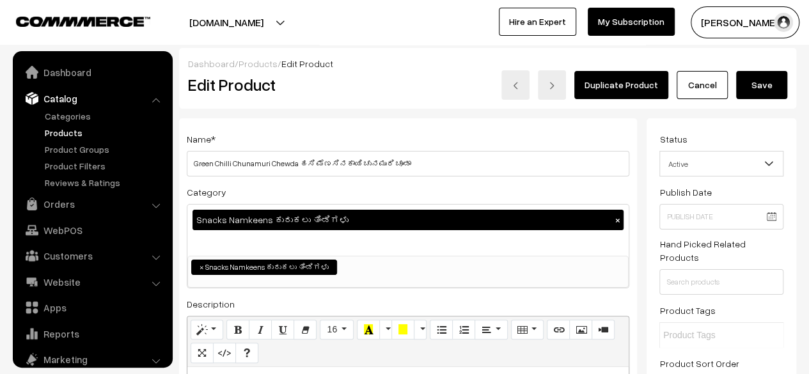
scroll to position [35, 0]
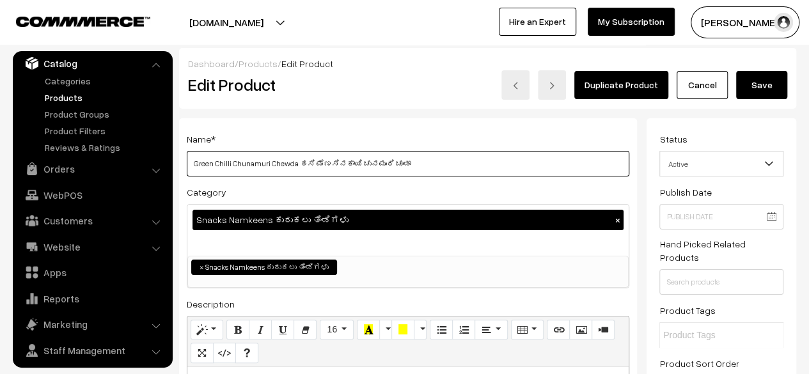
click at [229, 161] on input "Green Chilli Chunamuri Chewda ಹಸಿ ಮೆಣಸಿನಕಾಯಿ ಚುನಮುರಿ ಚೂಡಾ" at bounding box center [408, 164] width 443 height 26
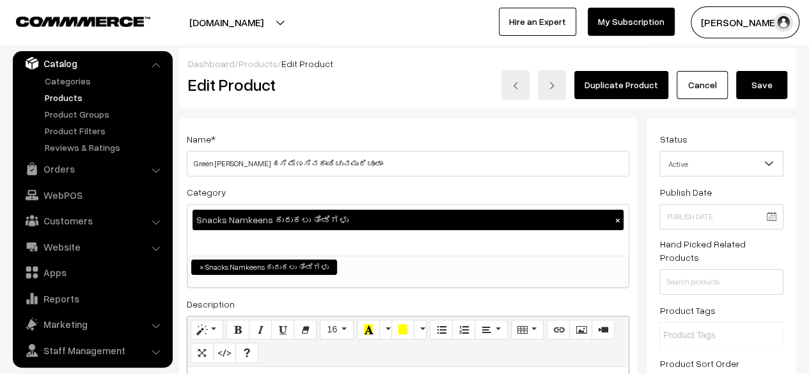
click at [317, 195] on div "Category Snacks Namkeens ಕುರುಕಲು ತಿಂಡಿಗಳು × Greens ತಪ್ಪಲು ಪಲ್ಲೆ ಸೊಪ್ಪು Fruits ಹ…" at bounding box center [408, 236] width 443 height 104
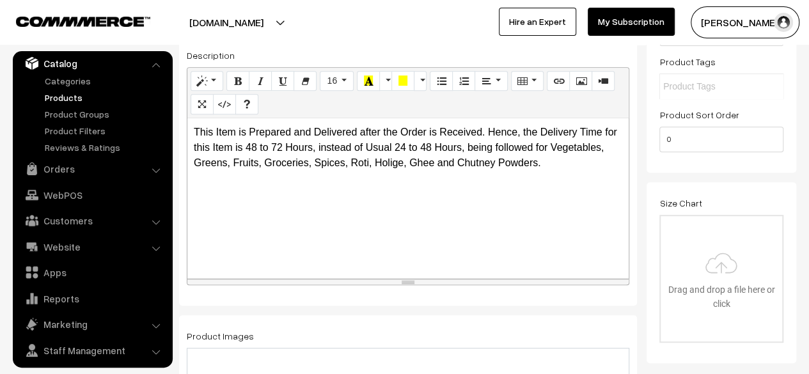
scroll to position [250, 0]
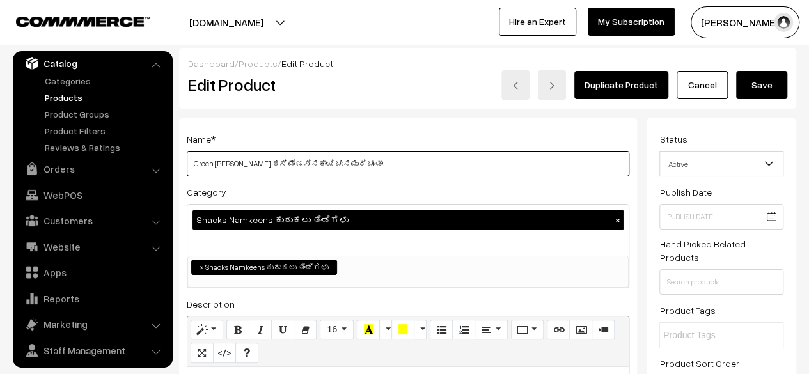
click at [355, 163] on input "Green [PERSON_NAME] ಹಸಿ ಮೆಣಸಿನಕಾಯಿ ಚುನಮುರಿ ಚೂಡಾ" at bounding box center [408, 164] width 443 height 26
type input "Green [PERSON_NAME] ಹಸಿ ಮಸಾಲ ಚುನಮುರಿ ಚೂಡಾ"
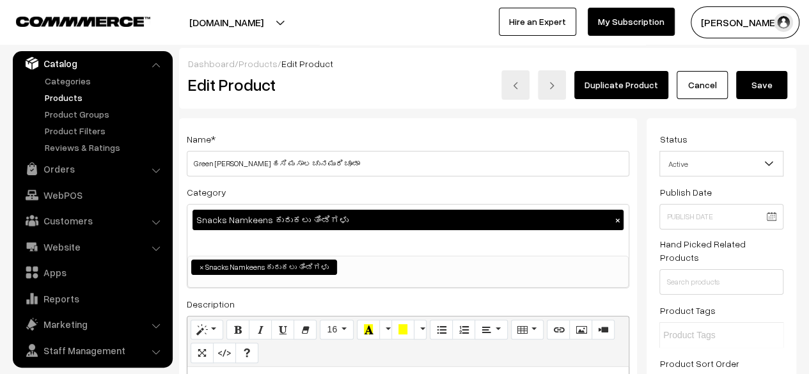
click at [764, 88] on button "Save" at bounding box center [761, 85] width 51 height 28
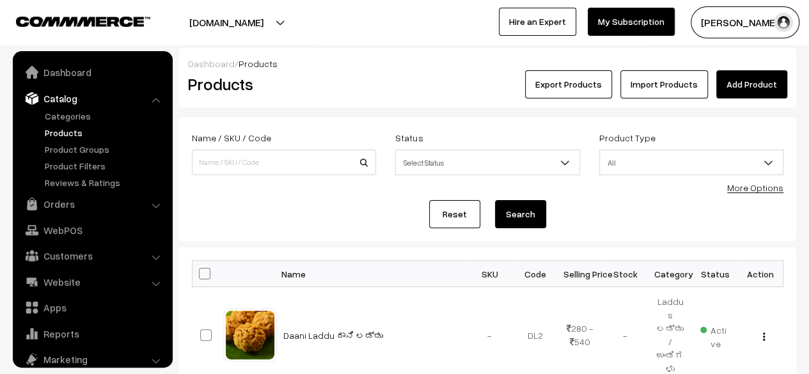
scroll to position [35, 0]
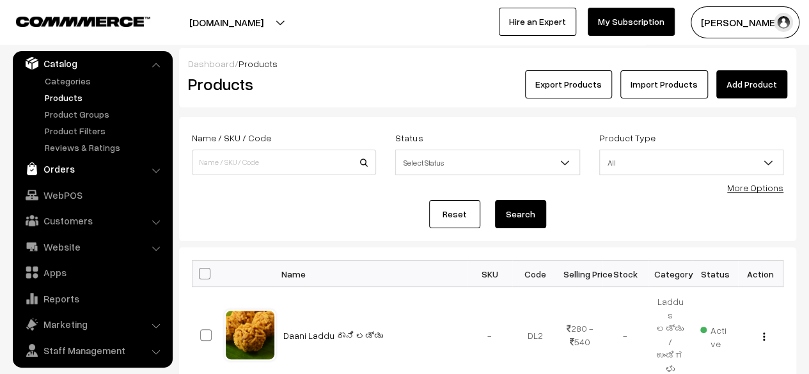
click at [65, 166] on link "Orders" at bounding box center [92, 168] width 152 height 23
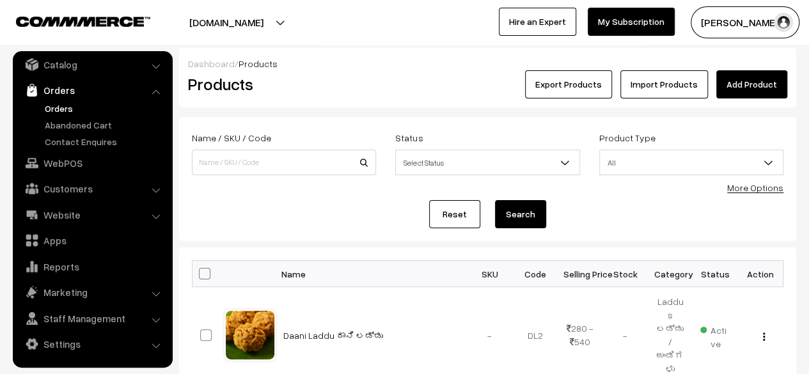
click at [58, 107] on link "Orders" at bounding box center [105, 108] width 127 height 13
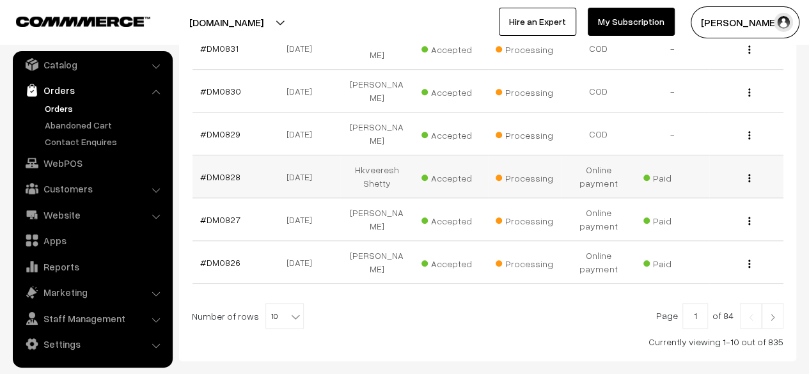
scroll to position [438, 0]
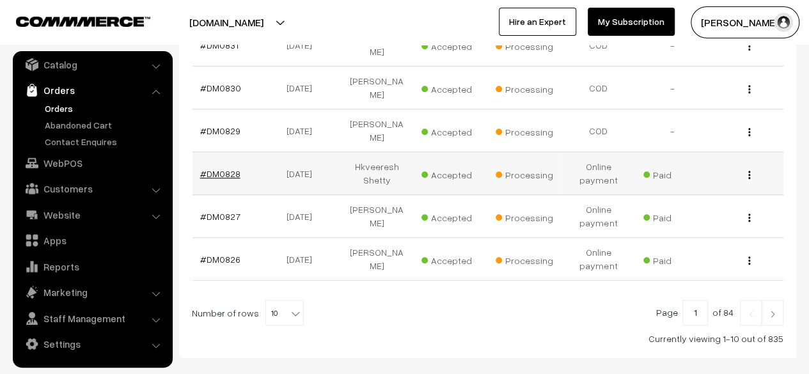
click at [224, 168] on link "#DM0828" at bounding box center [220, 173] width 40 height 11
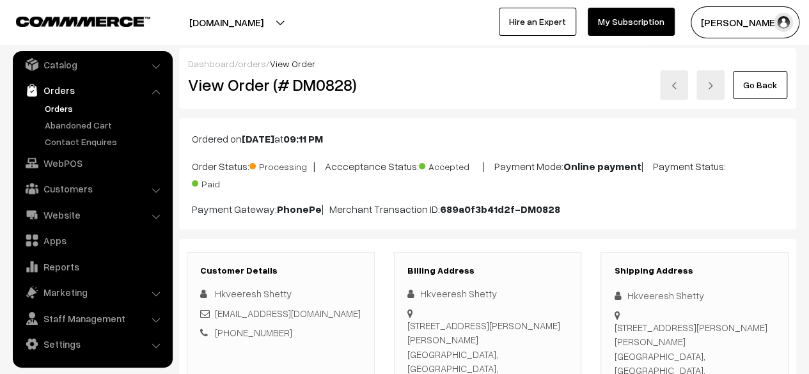
click at [749, 83] on link "Go Back" at bounding box center [760, 85] width 54 height 28
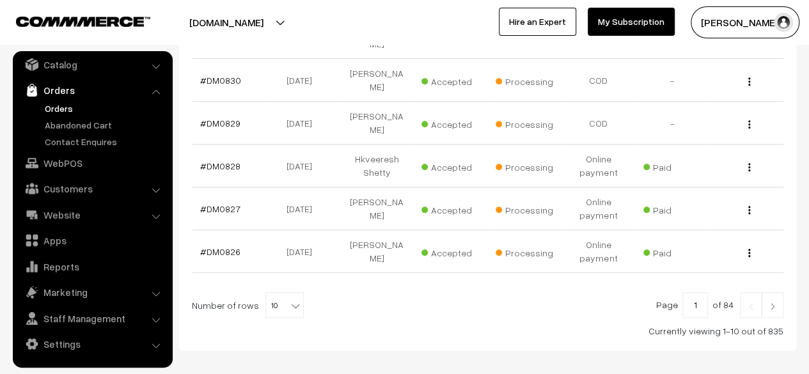
scroll to position [482, 0]
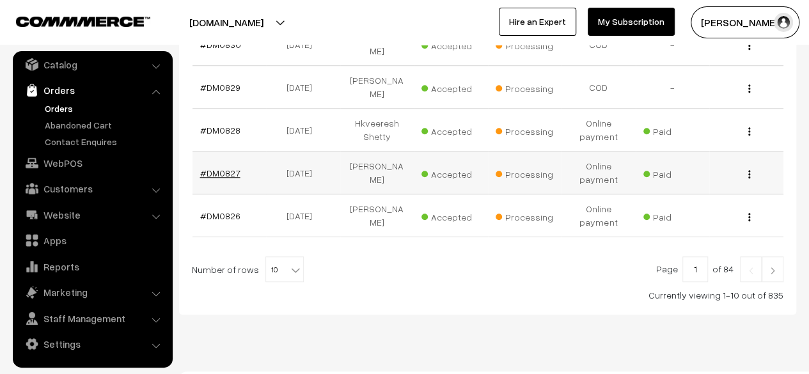
click at [225, 168] on link "#DM0827" at bounding box center [220, 173] width 40 height 11
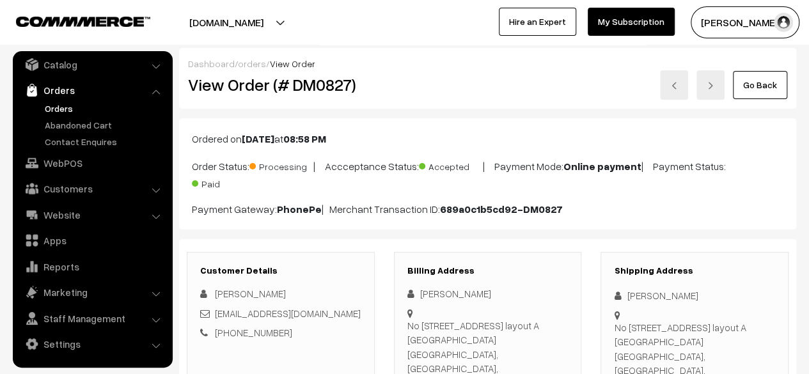
click at [765, 90] on link "Go Back" at bounding box center [760, 85] width 54 height 28
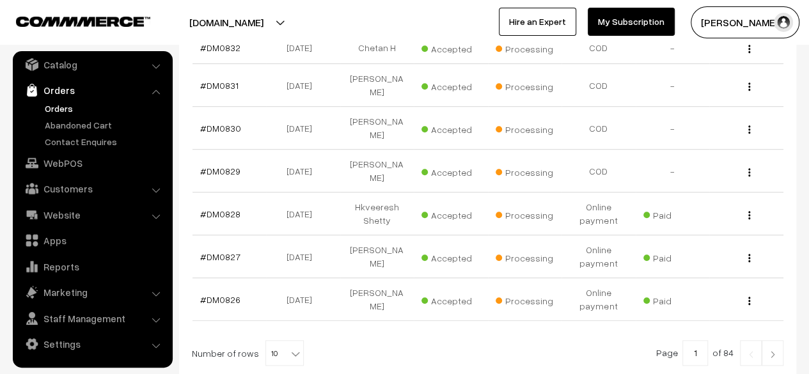
scroll to position [482, 0]
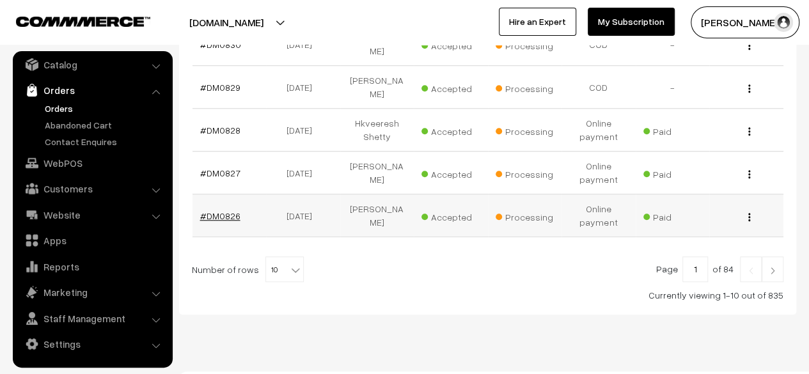
click at [227, 211] on link "#DM0826" at bounding box center [220, 216] width 40 height 11
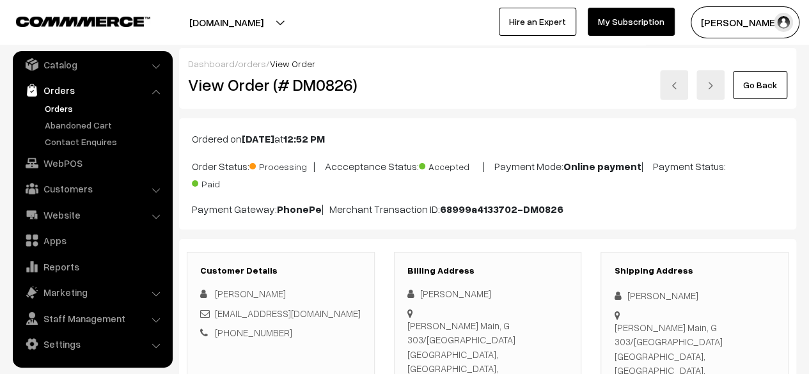
click at [758, 90] on link "Go Back" at bounding box center [760, 85] width 54 height 28
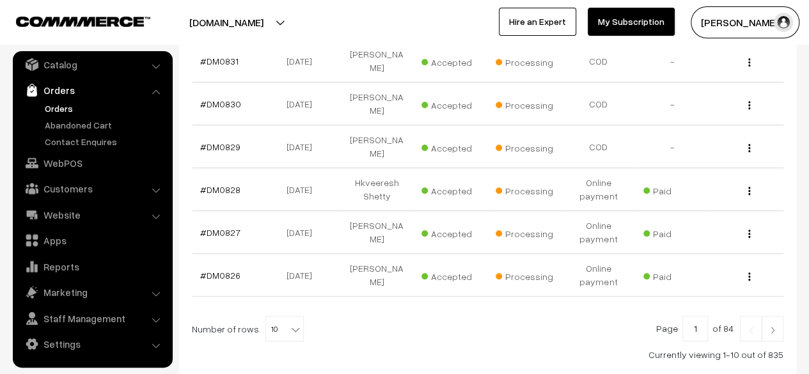
scroll to position [482, 0]
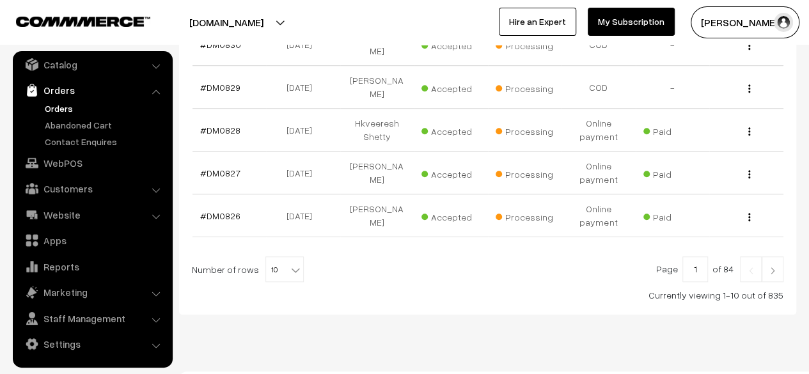
click at [770, 267] on img at bounding box center [773, 271] width 12 height 8
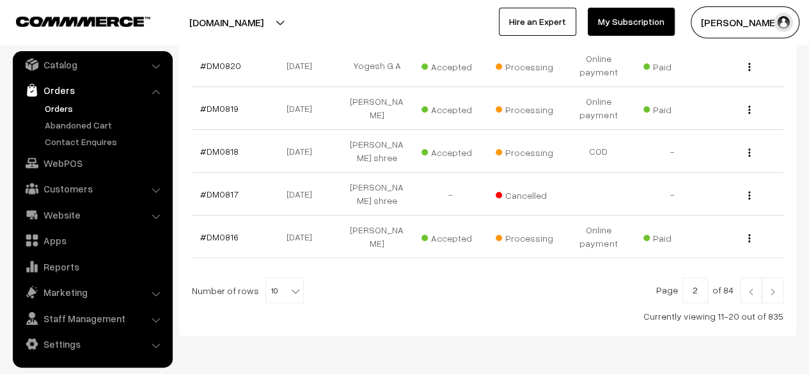
scroll to position [502, 0]
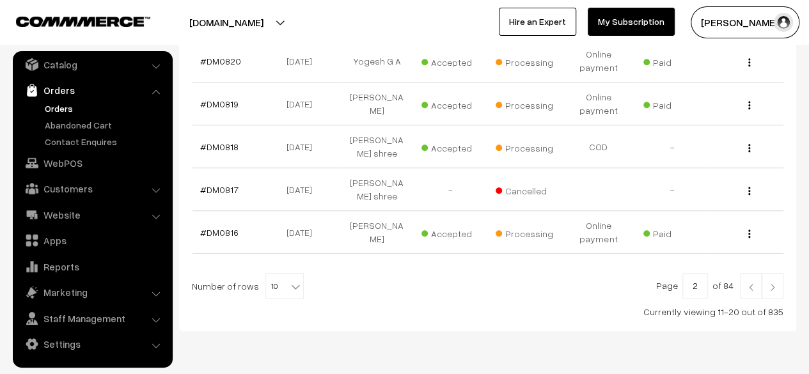
click at [756, 283] on img at bounding box center [751, 287] width 12 height 8
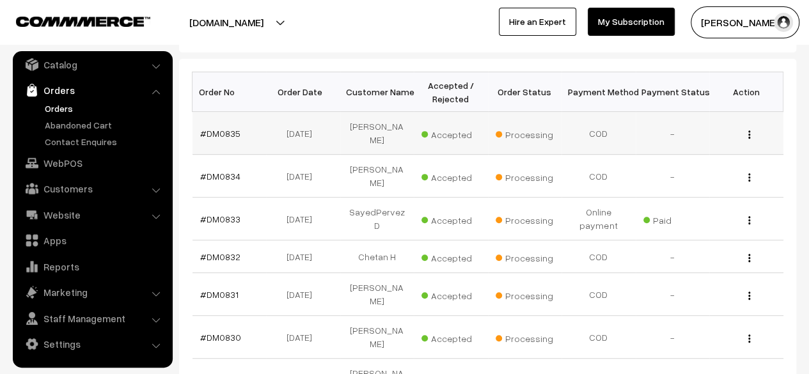
scroll to position [189, 0]
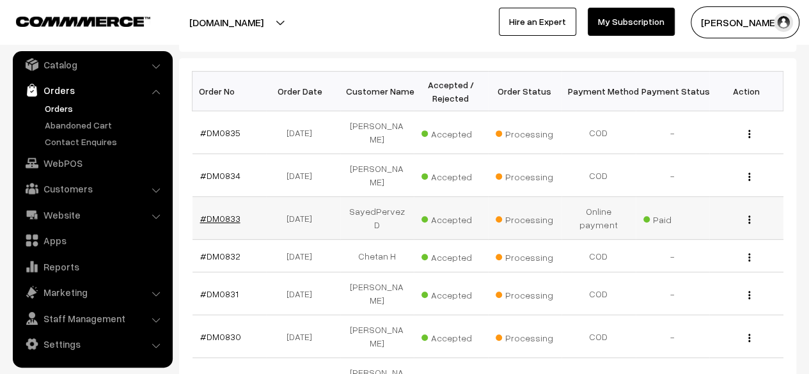
click at [223, 213] on link "#DM0833" at bounding box center [220, 218] width 40 height 11
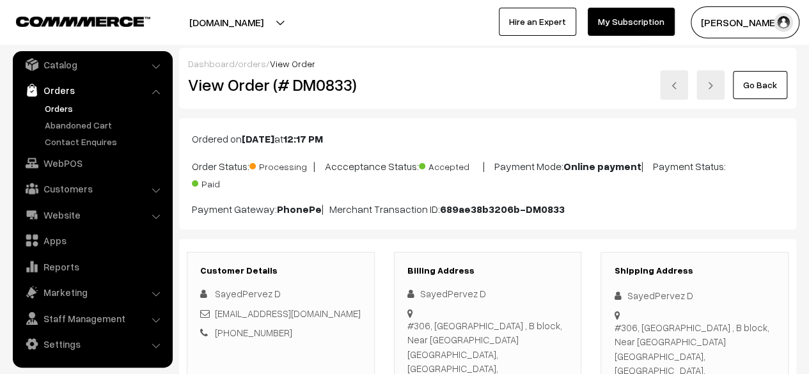
click at [762, 88] on link "Go Back" at bounding box center [760, 85] width 54 height 28
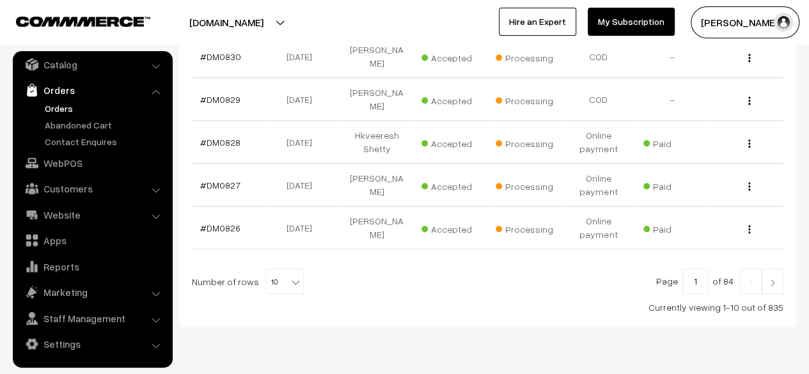
scroll to position [469, 0]
click at [772, 269] on link at bounding box center [773, 282] width 22 height 26
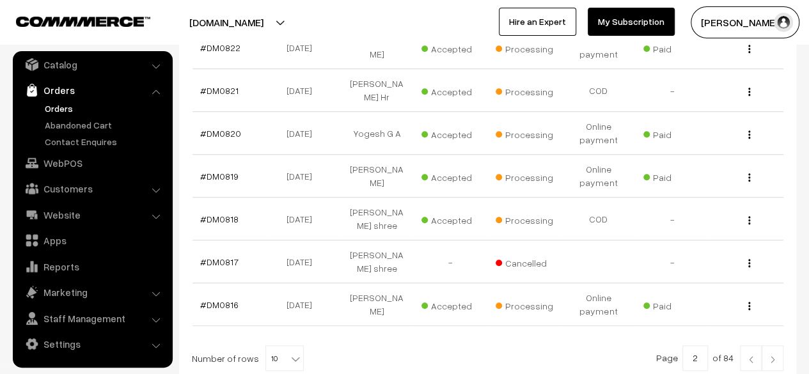
scroll to position [429, 0]
click at [216, 214] on link "#DM0818" at bounding box center [219, 219] width 38 height 11
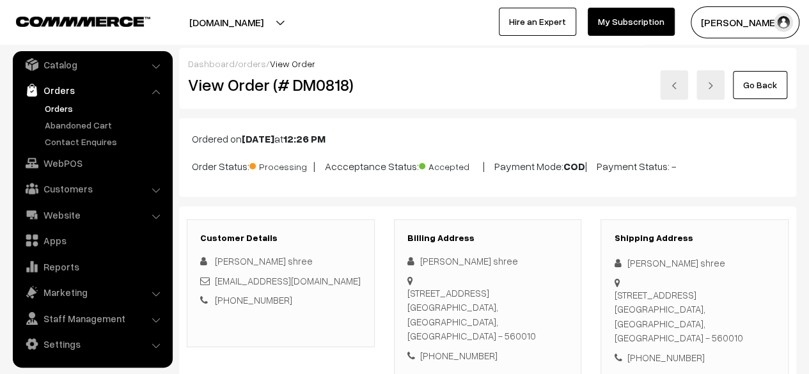
click at [761, 90] on link "Go Back" at bounding box center [760, 85] width 54 height 28
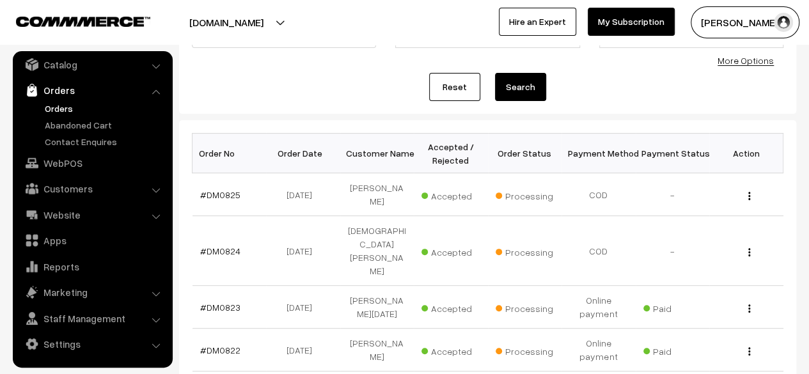
scroll to position [124, 0]
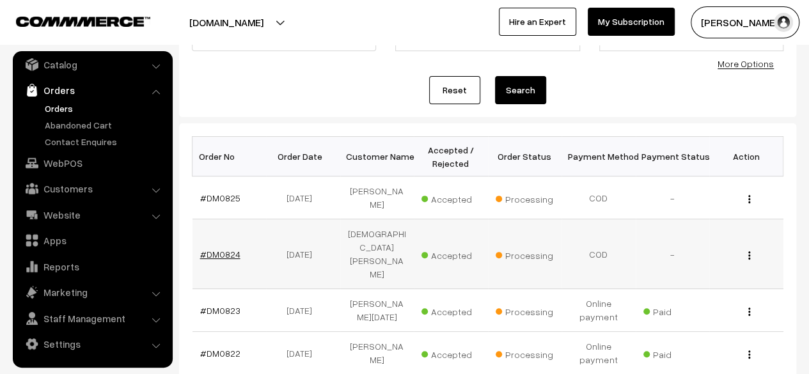
click at [220, 249] on link "#DM0824" at bounding box center [220, 254] width 40 height 11
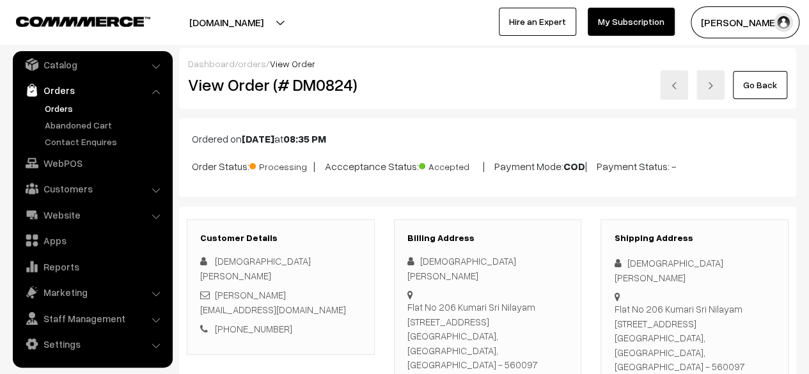
click at [772, 93] on link "Go Back" at bounding box center [760, 85] width 54 height 28
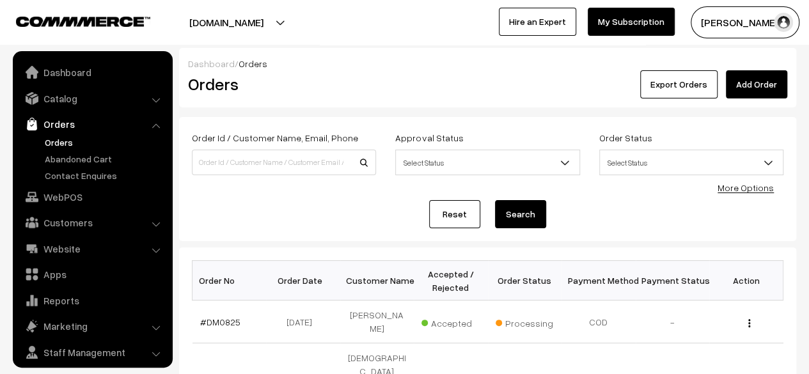
scroll to position [34, 0]
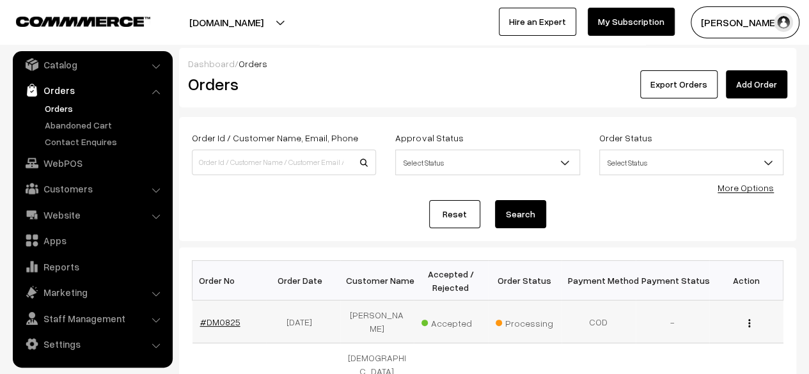
click at [223, 321] on link "#DM0825" at bounding box center [220, 322] width 40 height 11
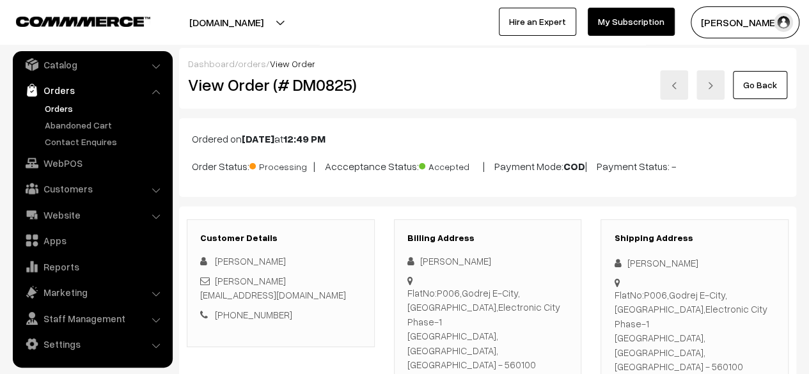
click at [777, 79] on link "Go Back" at bounding box center [760, 85] width 54 height 28
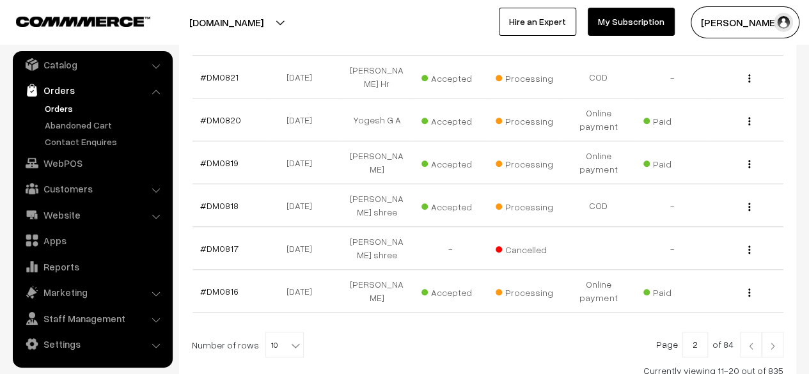
scroll to position [502, 0]
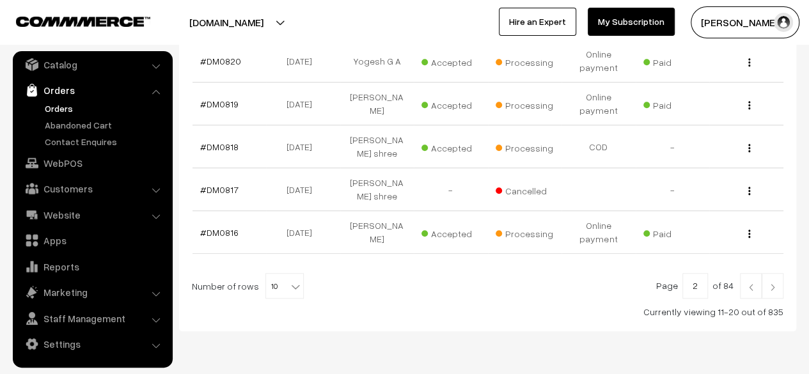
click at [750, 283] on img at bounding box center [751, 287] width 12 height 8
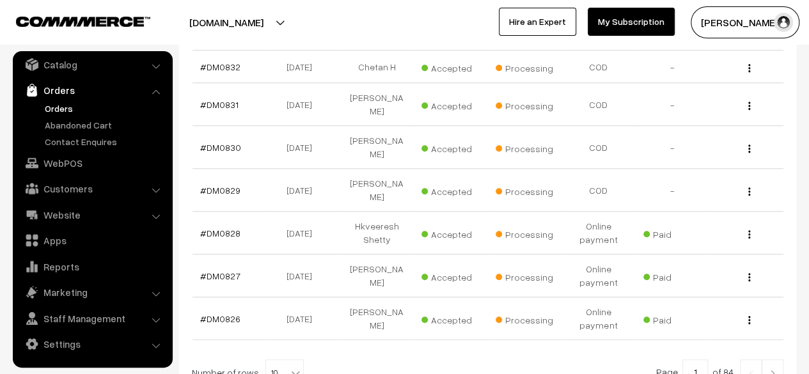
scroll to position [368, 0]
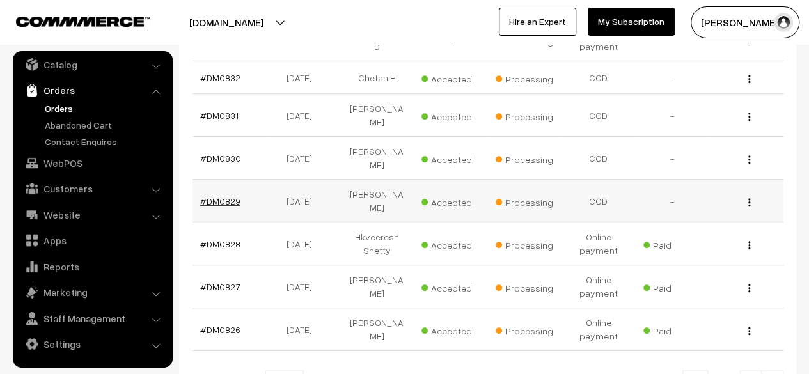
click at [221, 196] on link "#DM0829" at bounding box center [220, 201] width 40 height 11
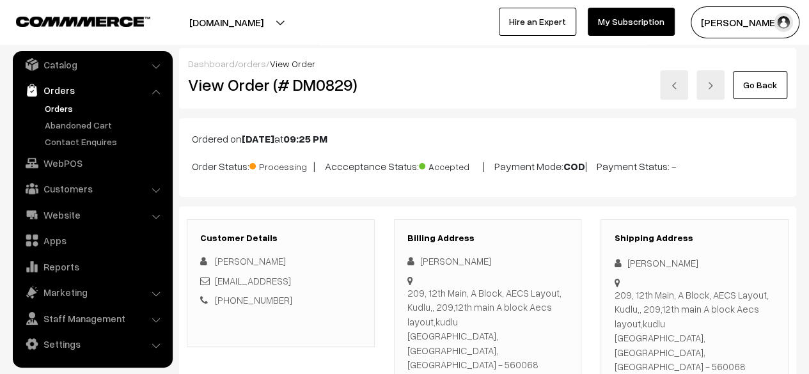
click at [768, 83] on link "Go Back" at bounding box center [760, 85] width 54 height 28
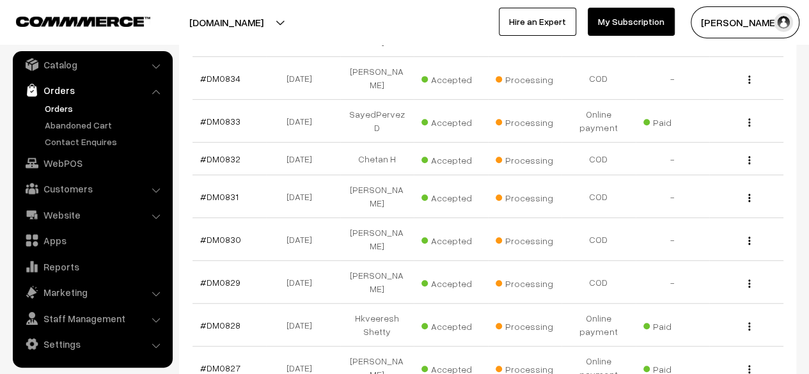
scroll to position [288, 0]
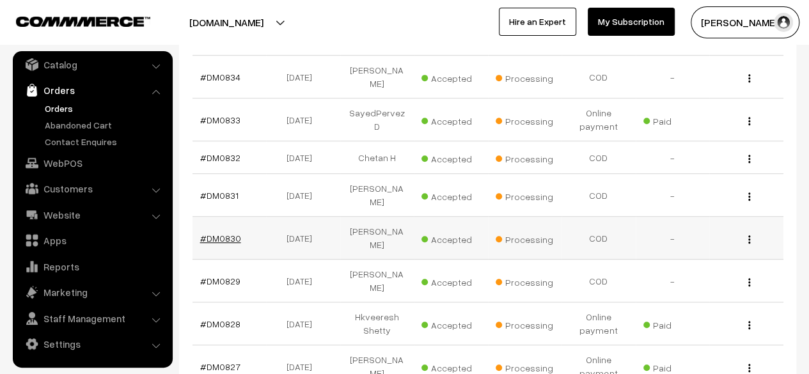
click at [219, 233] on link "#DM0830" at bounding box center [220, 238] width 41 height 11
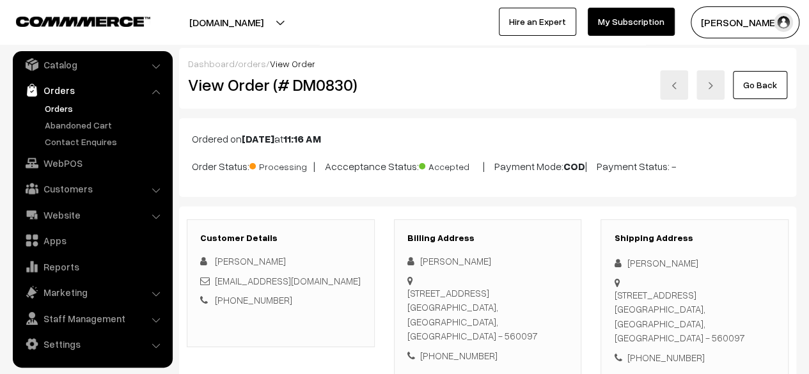
click at [764, 91] on link "Go Back" at bounding box center [760, 85] width 54 height 28
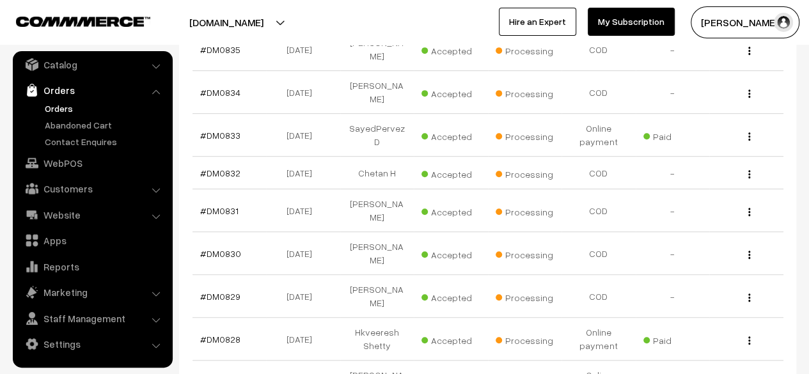
scroll to position [271, 0]
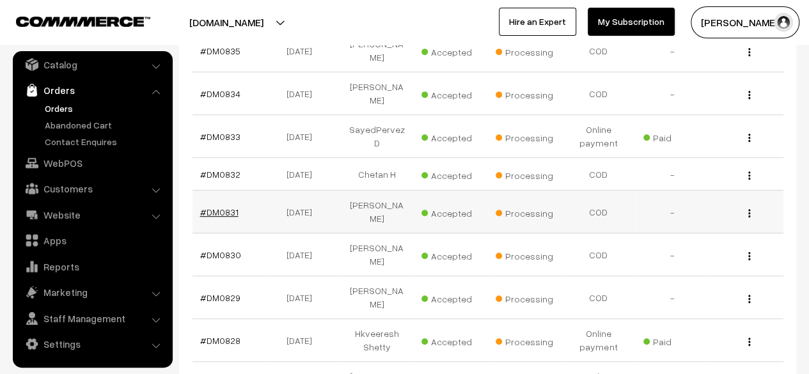
click at [217, 207] on link "#DM0831" at bounding box center [219, 212] width 38 height 11
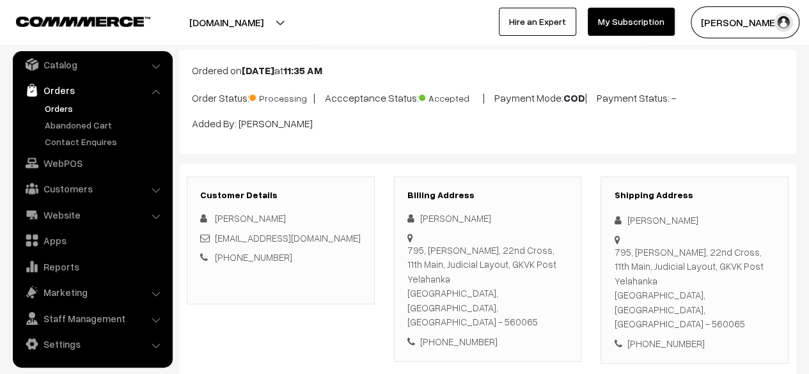
scroll to position [22, 0]
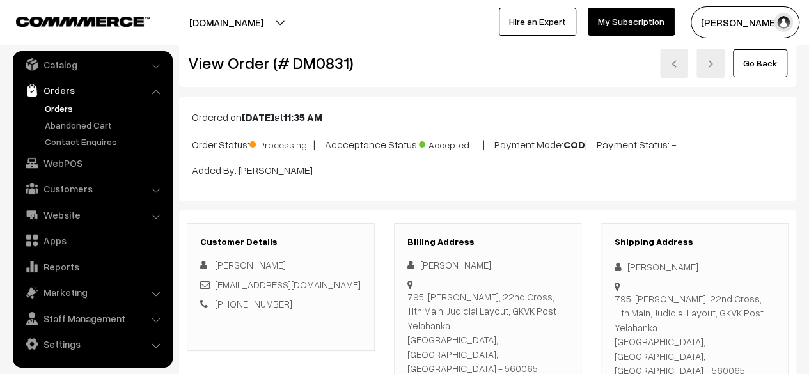
click at [771, 62] on link "Go Back" at bounding box center [760, 63] width 54 height 28
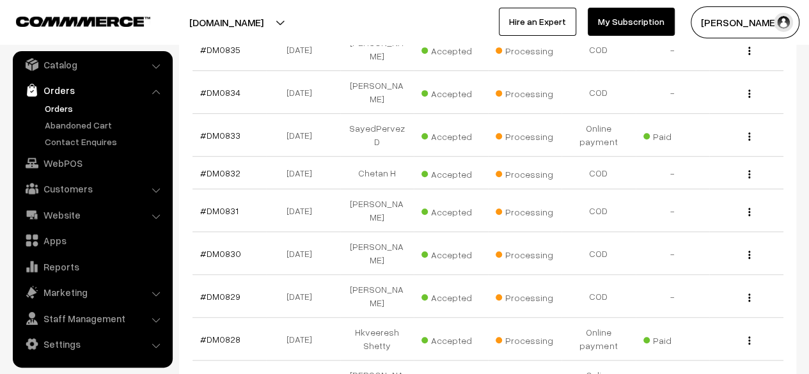
scroll to position [274, 0]
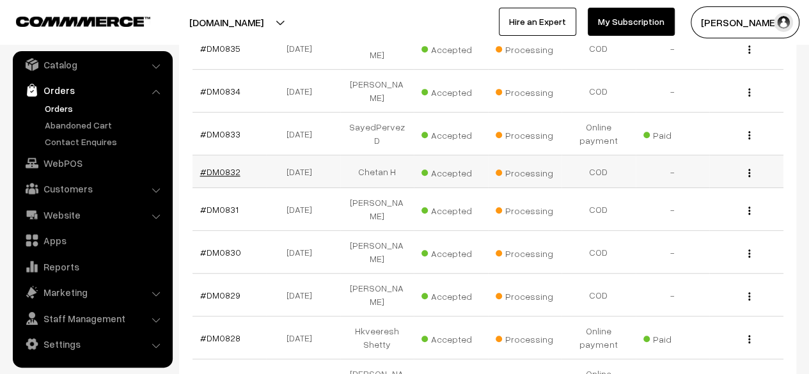
click at [223, 166] on link "#DM0832" at bounding box center [220, 171] width 40 height 11
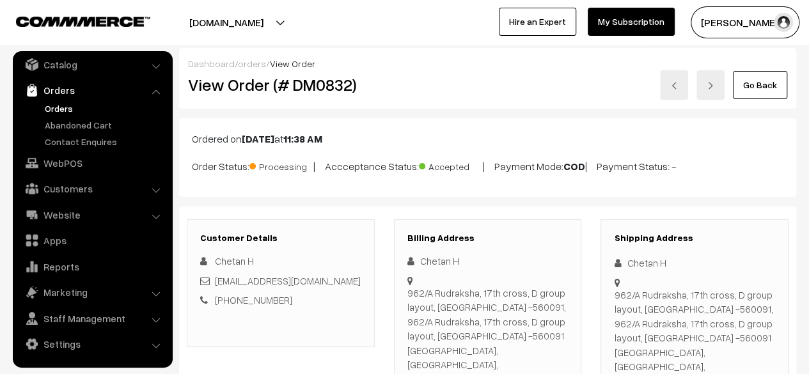
click at [773, 82] on link "Go Back" at bounding box center [760, 85] width 54 height 28
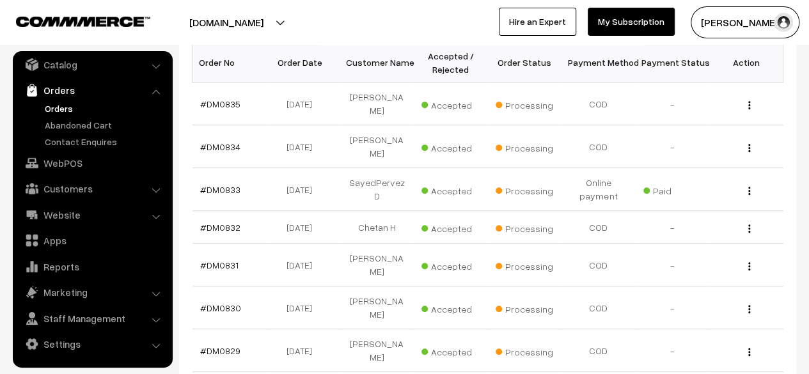
scroll to position [219, 0]
click at [225, 141] on link "#DM0834" at bounding box center [220, 146] width 40 height 11
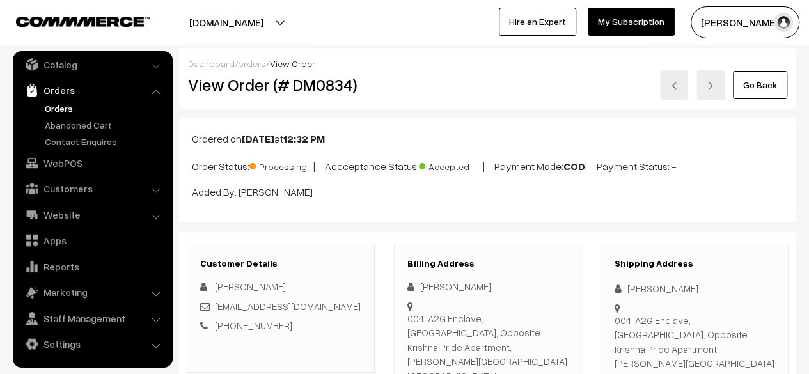
click at [764, 90] on link "Go Back" at bounding box center [760, 85] width 54 height 28
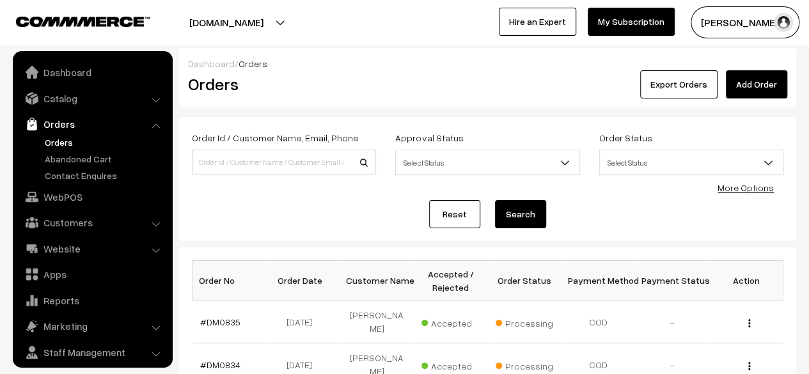
scroll to position [34, 0]
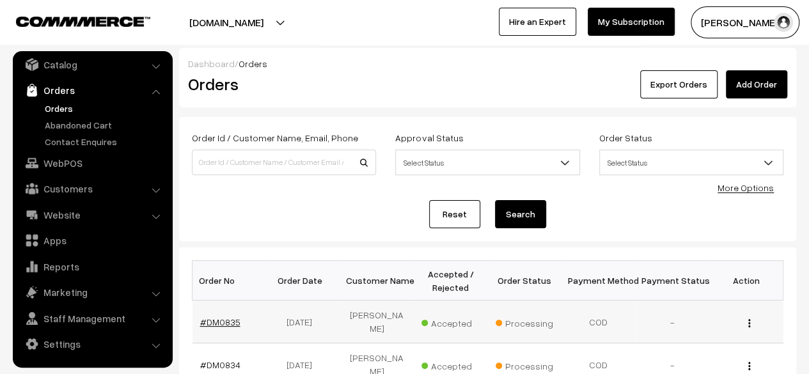
click at [225, 321] on link "#DM0835" at bounding box center [220, 322] width 40 height 11
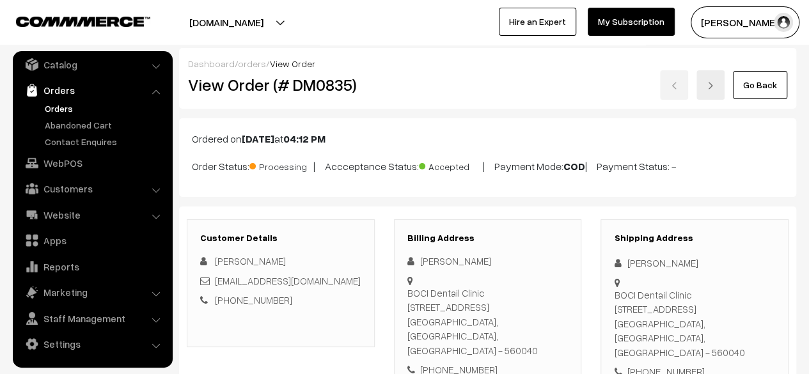
click at [751, 90] on link "Go Back" at bounding box center [760, 85] width 54 height 28
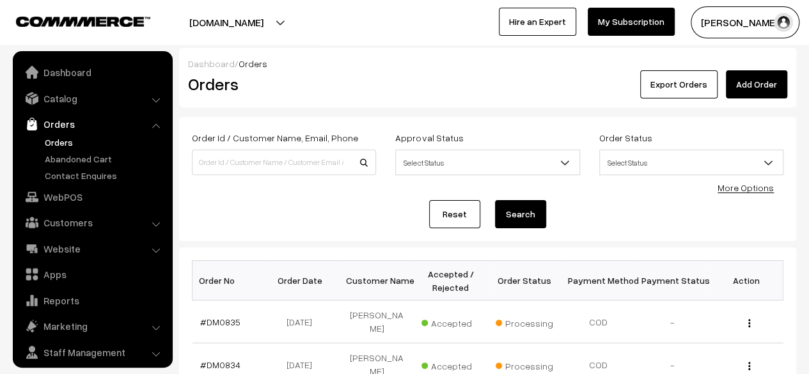
scroll to position [34, 0]
